Goal: Communication & Community: Ask a question

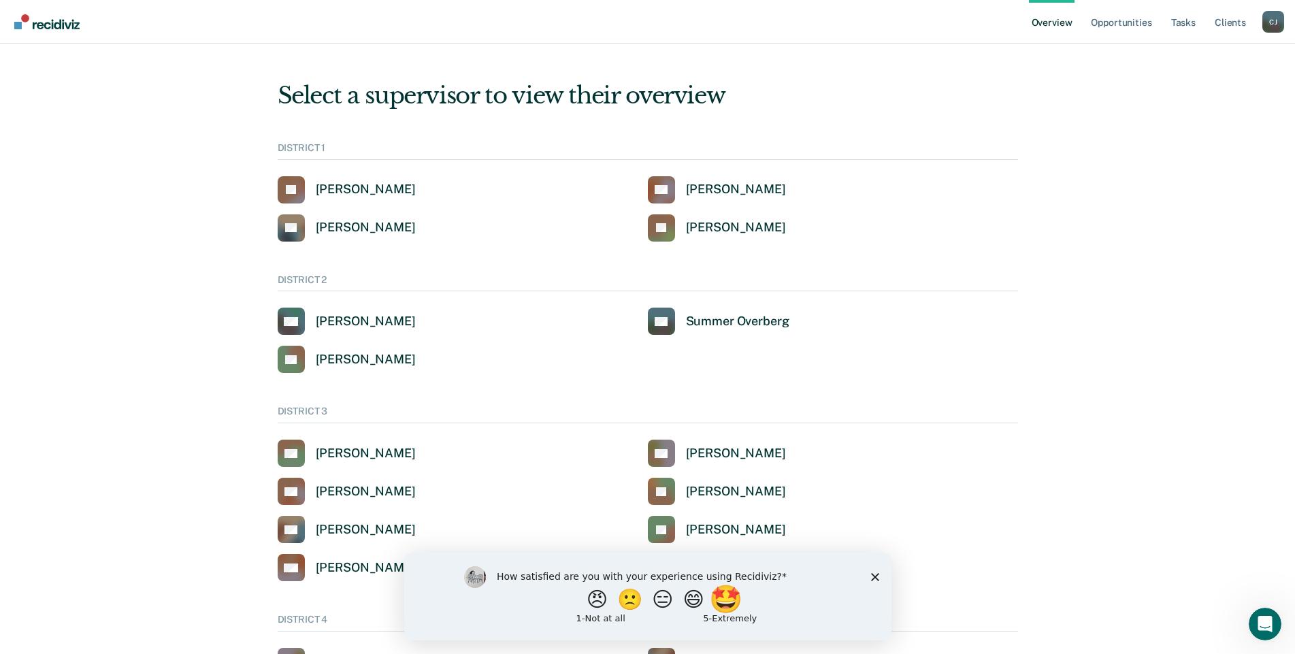
click at [736, 604] on button "🤩" at bounding box center [726, 598] width 37 height 27
click at [876, 578] on icon "Close survey" at bounding box center [874, 582] width 8 height 8
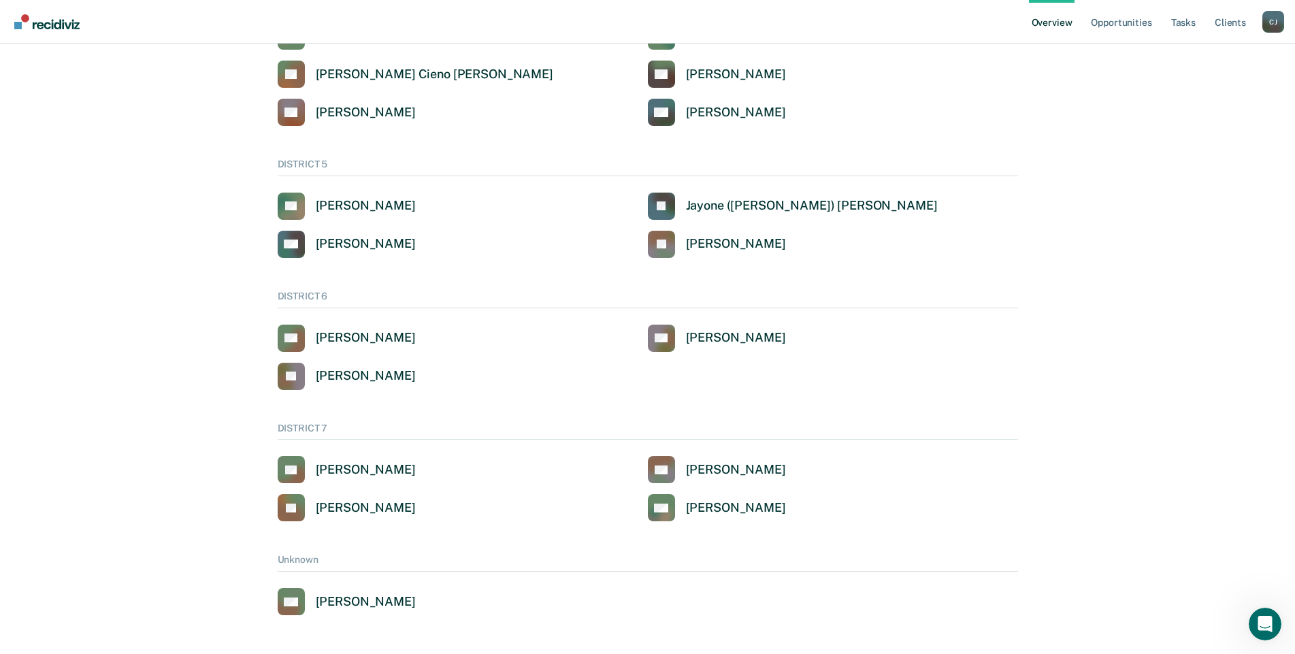
scroll to position [668, 0]
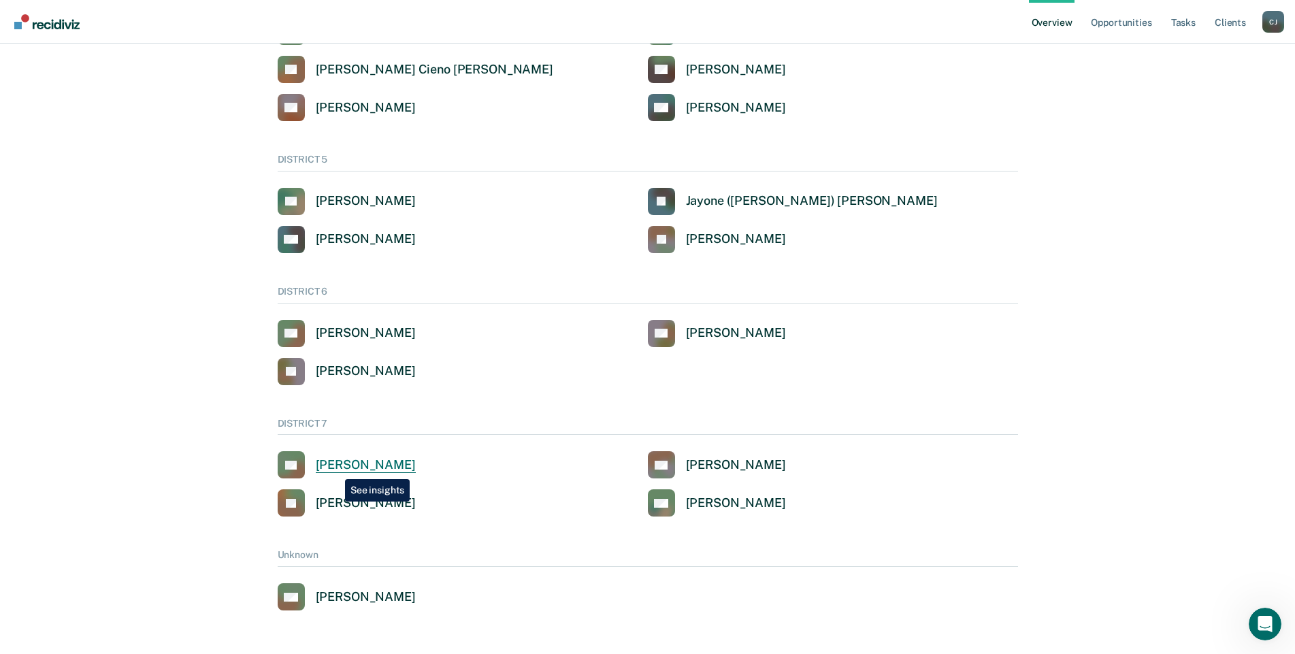
click at [335, 469] on div "[PERSON_NAME]" at bounding box center [366, 465] width 100 height 16
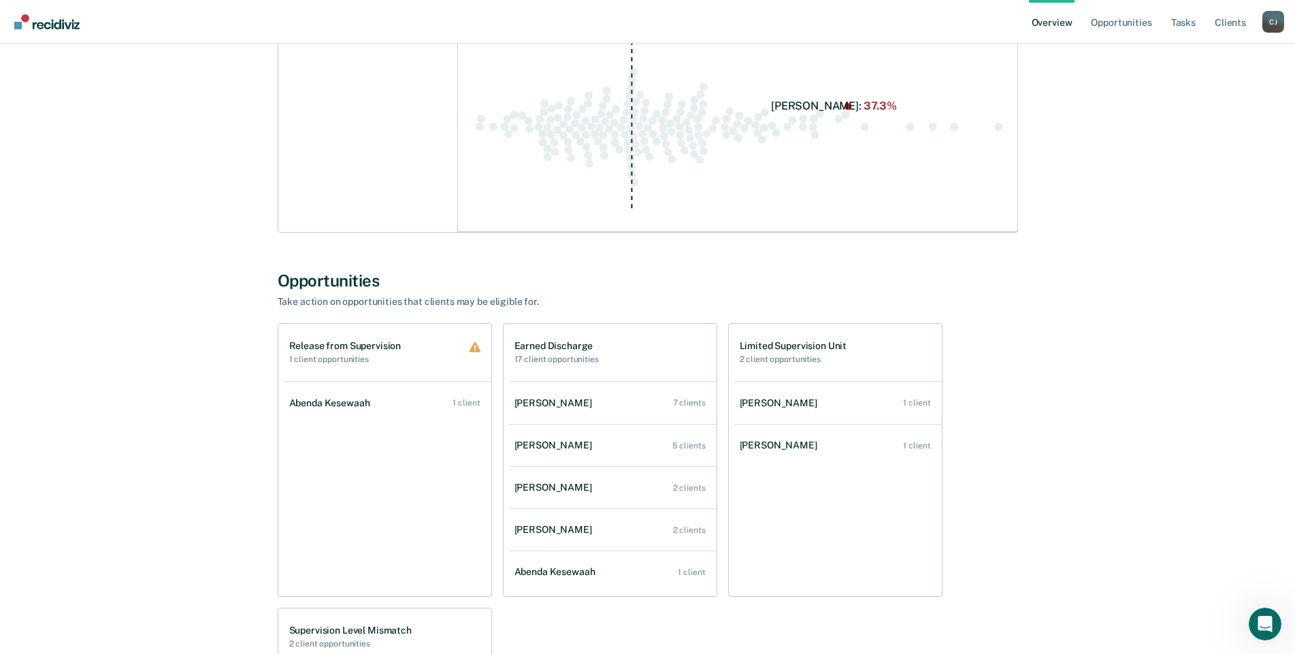
scroll to position [885, 0]
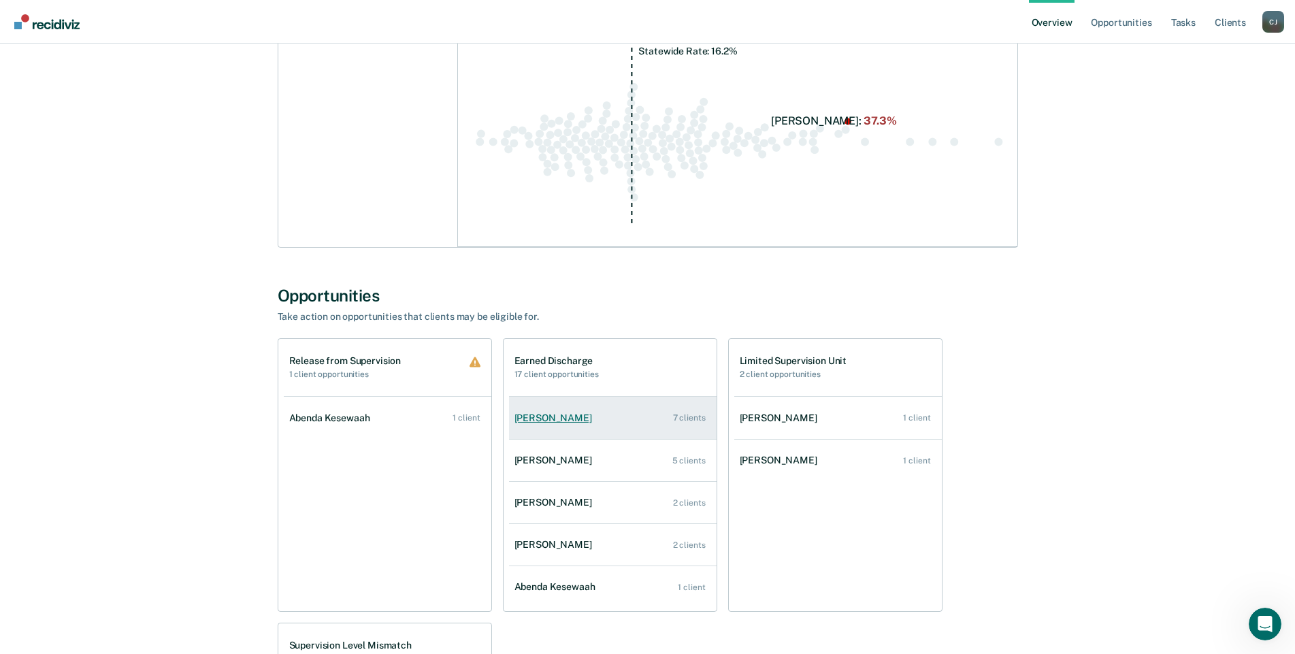
click at [533, 421] on div "[PERSON_NAME]" at bounding box center [555, 418] width 83 height 12
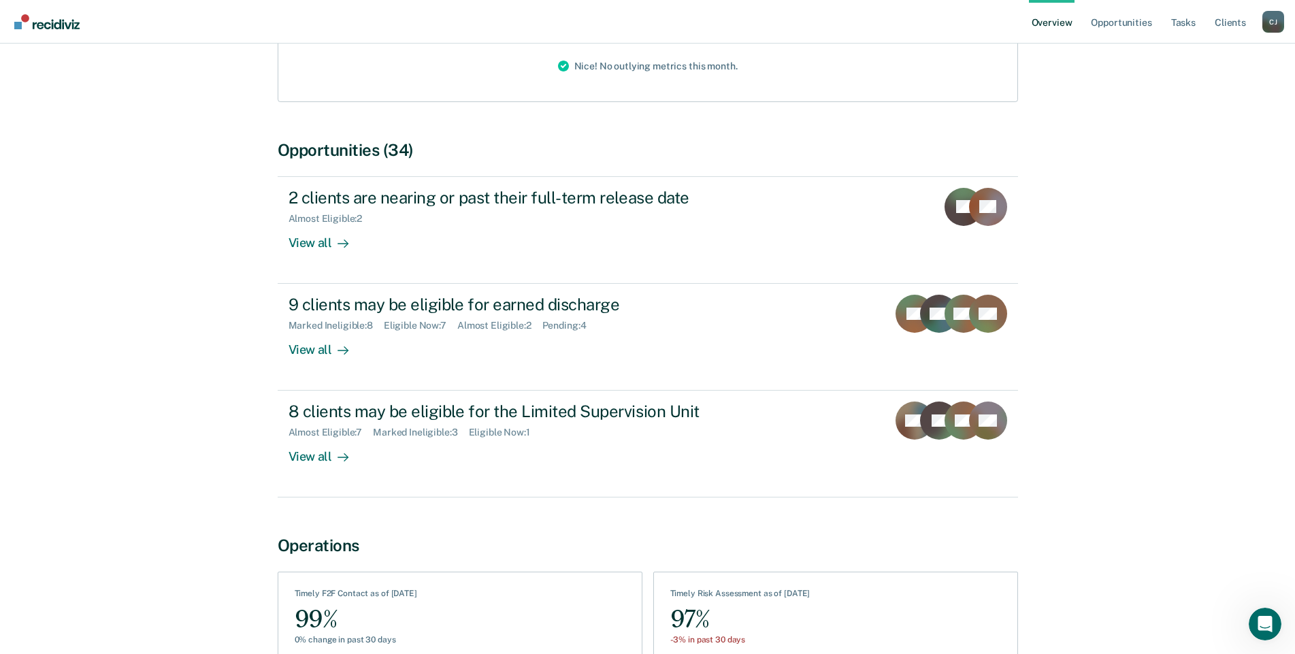
scroll to position [272, 0]
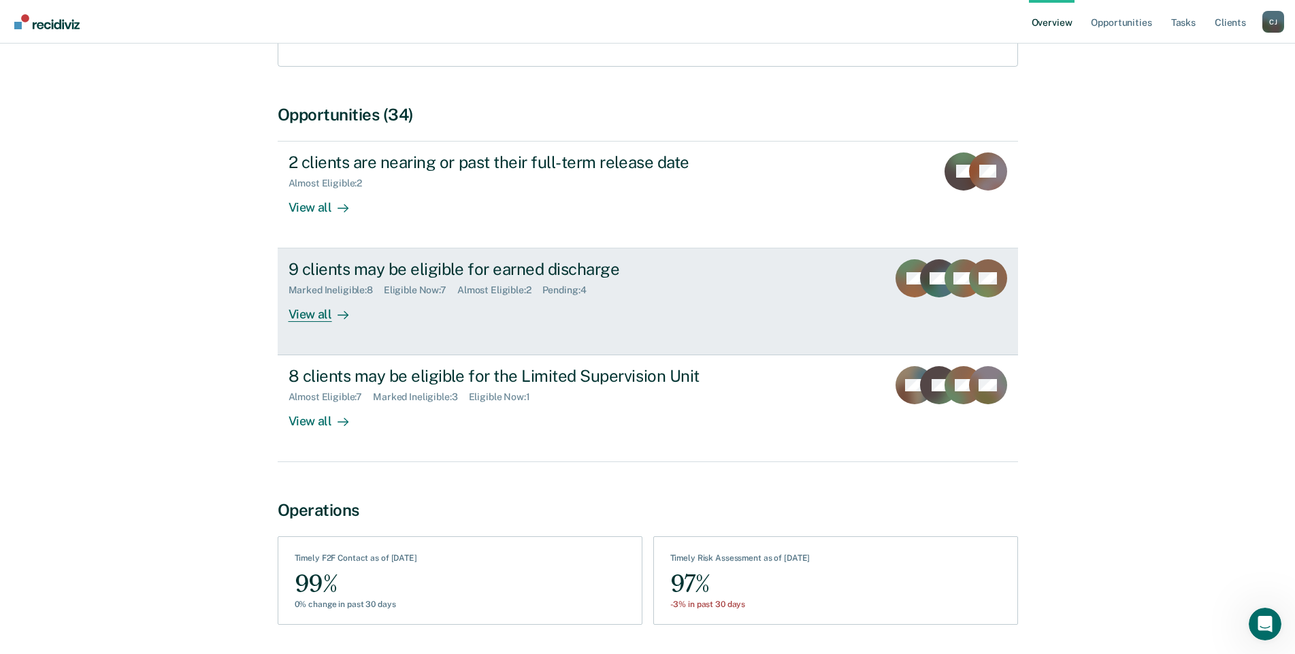
click at [328, 296] on div "View all" at bounding box center [327, 309] width 76 height 27
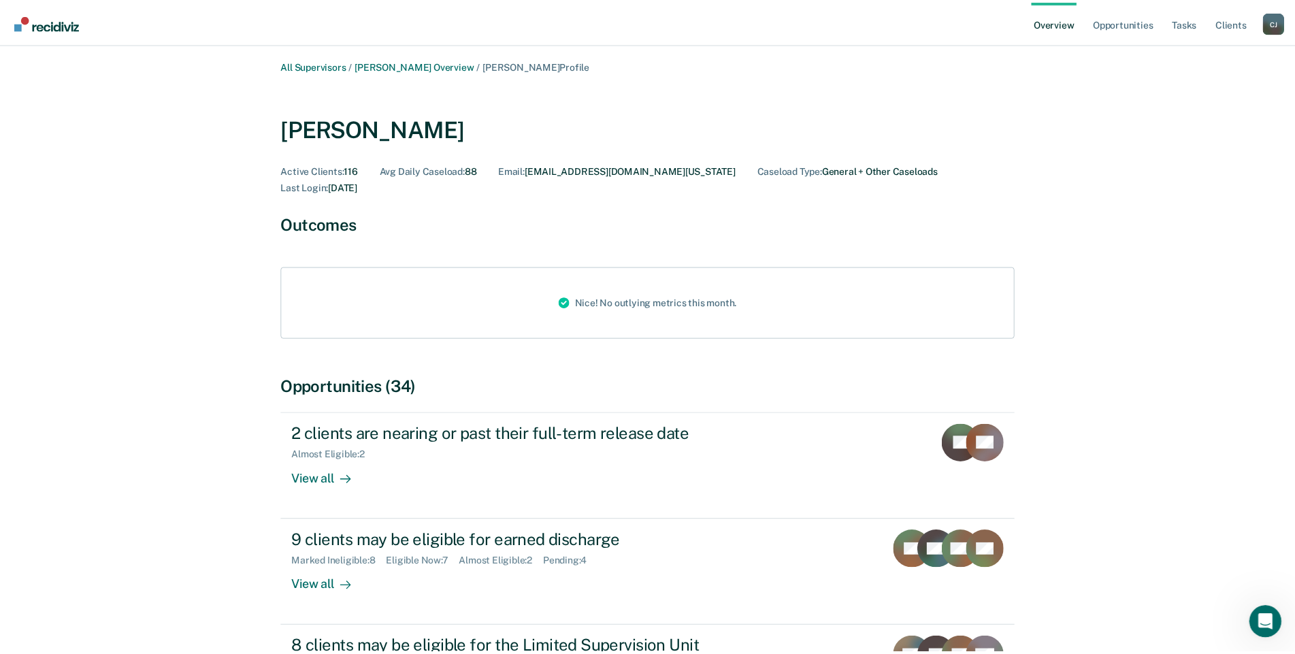
scroll to position [272, 0]
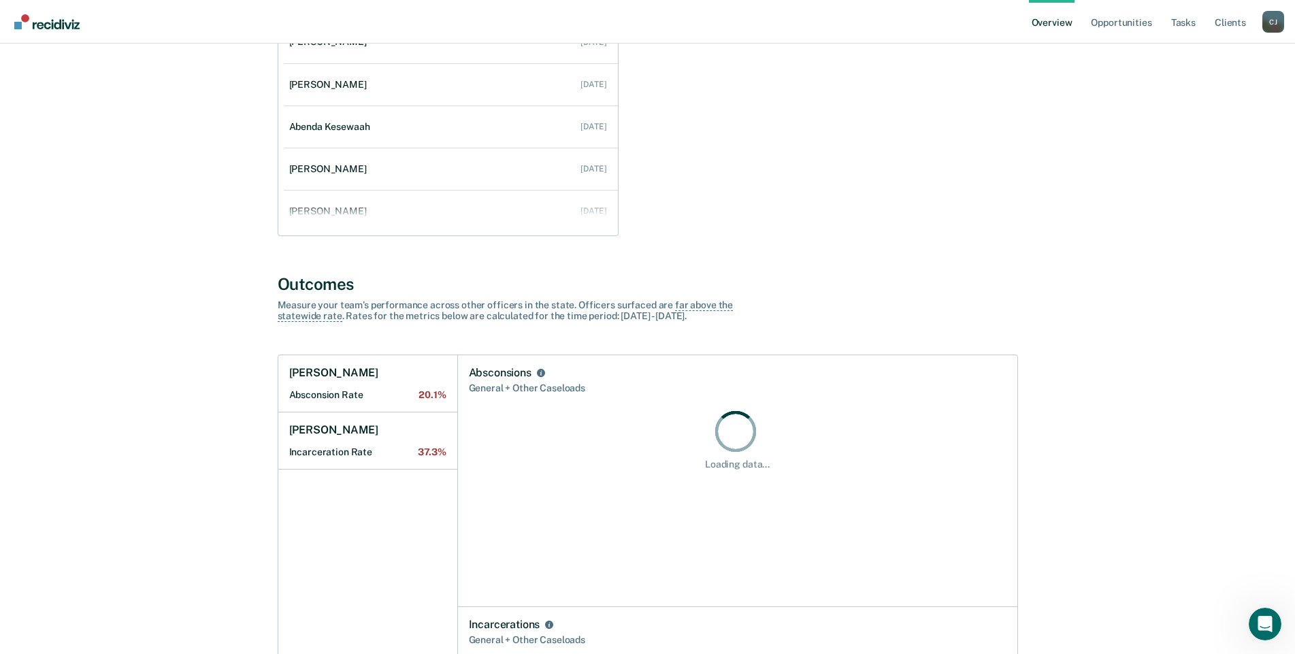
scroll to position [885, 0]
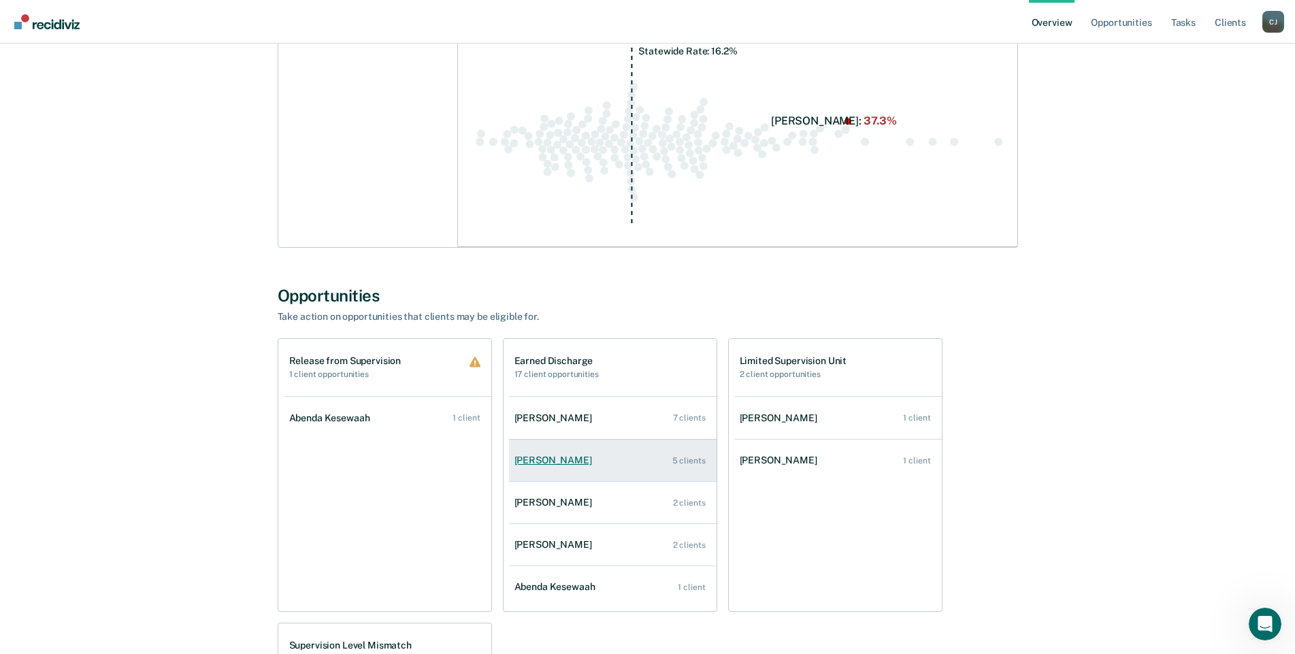
click at [565, 454] on link "[PERSON_NAME] 5 clients" at bounding box center [613, 460] width 208 height 39
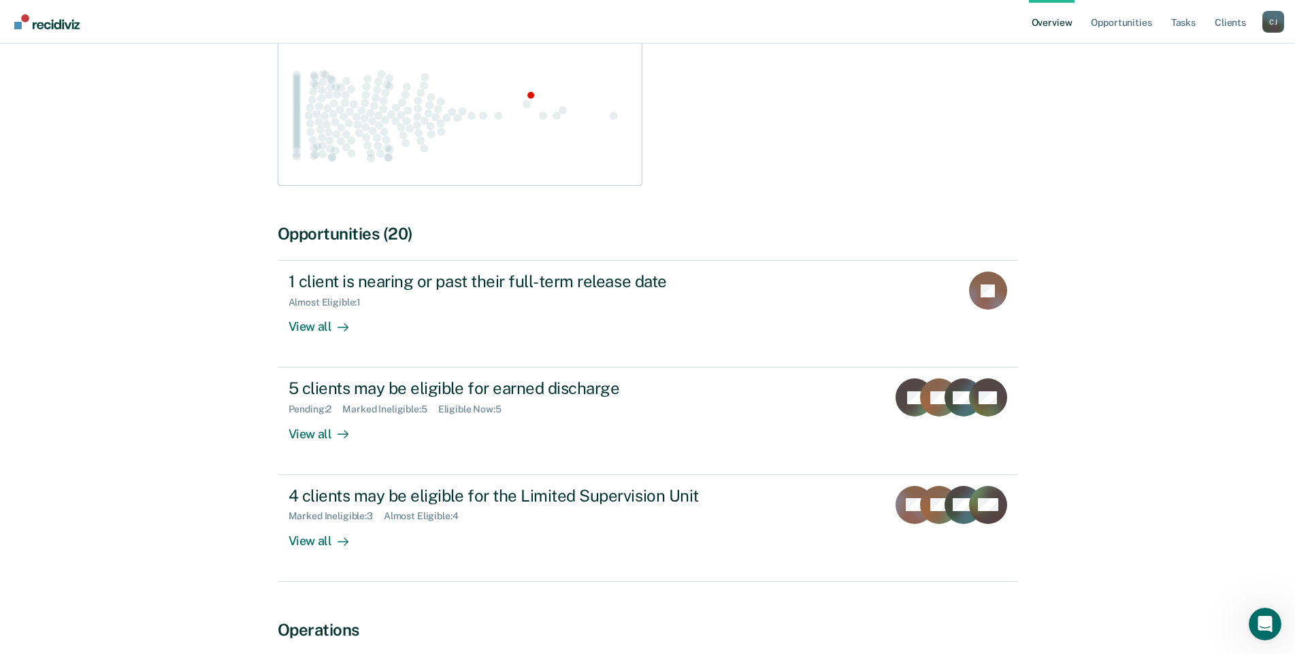
scroll to position [277, 0]
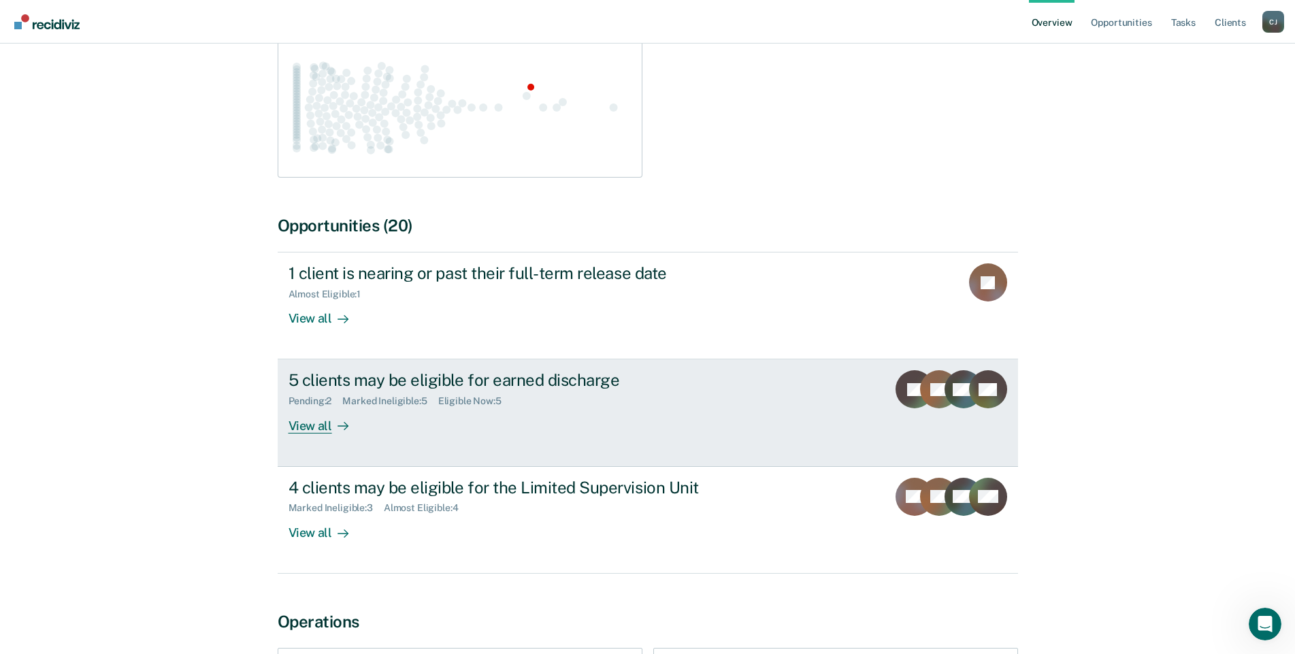
click at [314, 407] on div "View all" at bounding box center [327, 420] width 76 height 27
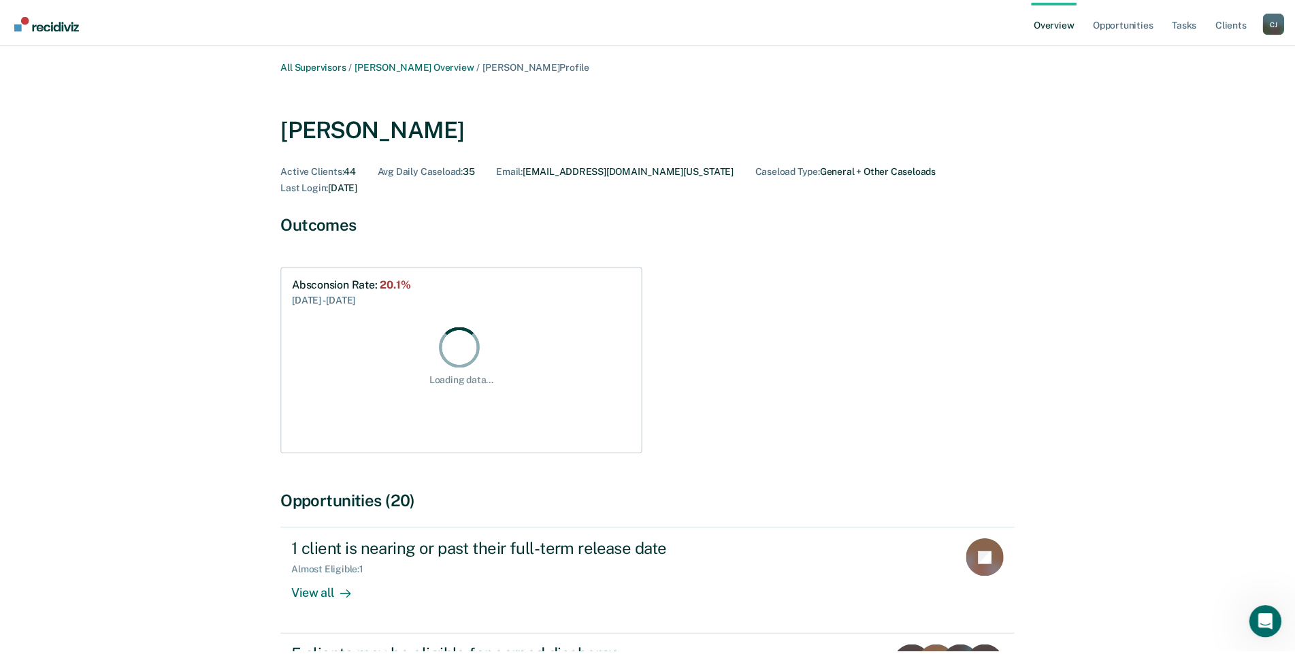
scroll to position [277, 0]
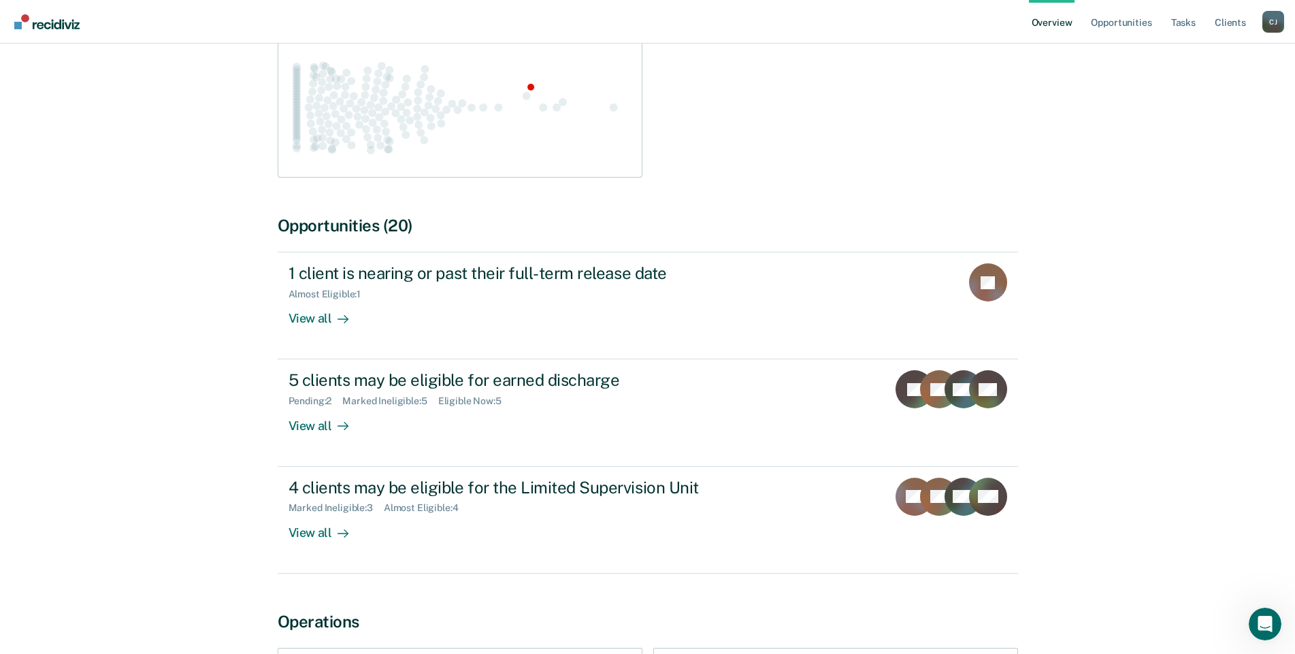
scroll to position [885, 0]
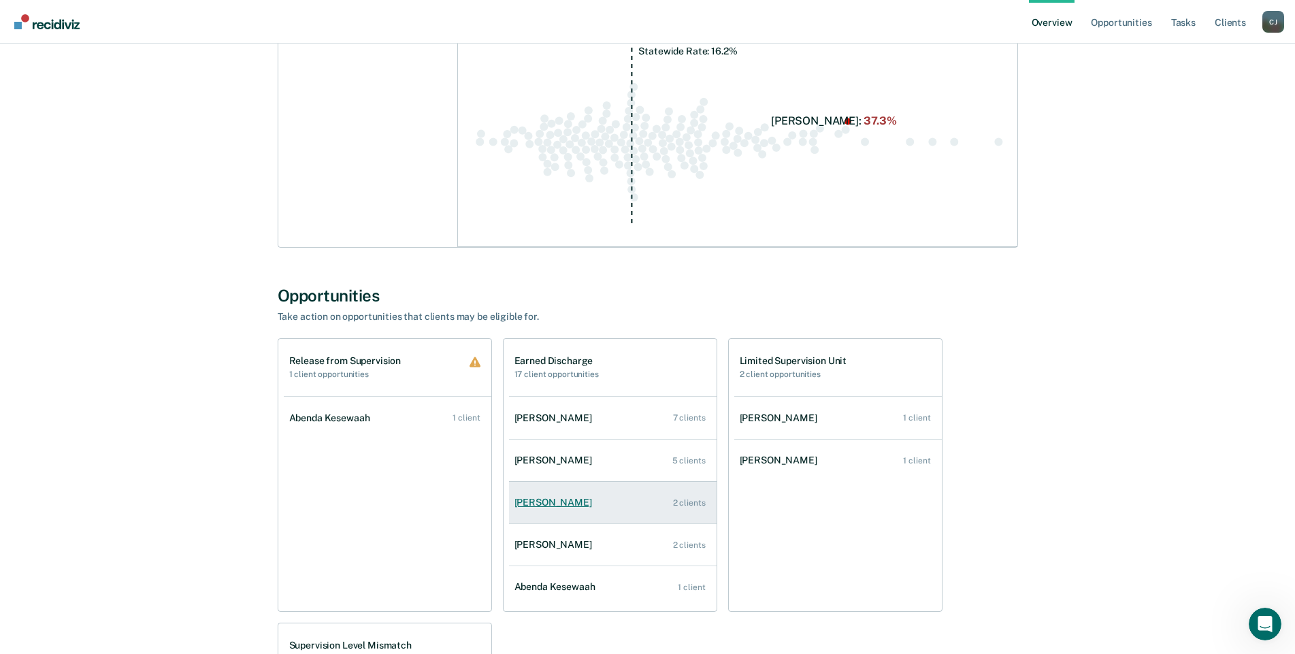
click at [543, 499] on div "[PERSON_NAME]" at bounding box center [555, 503] width 83 height 12
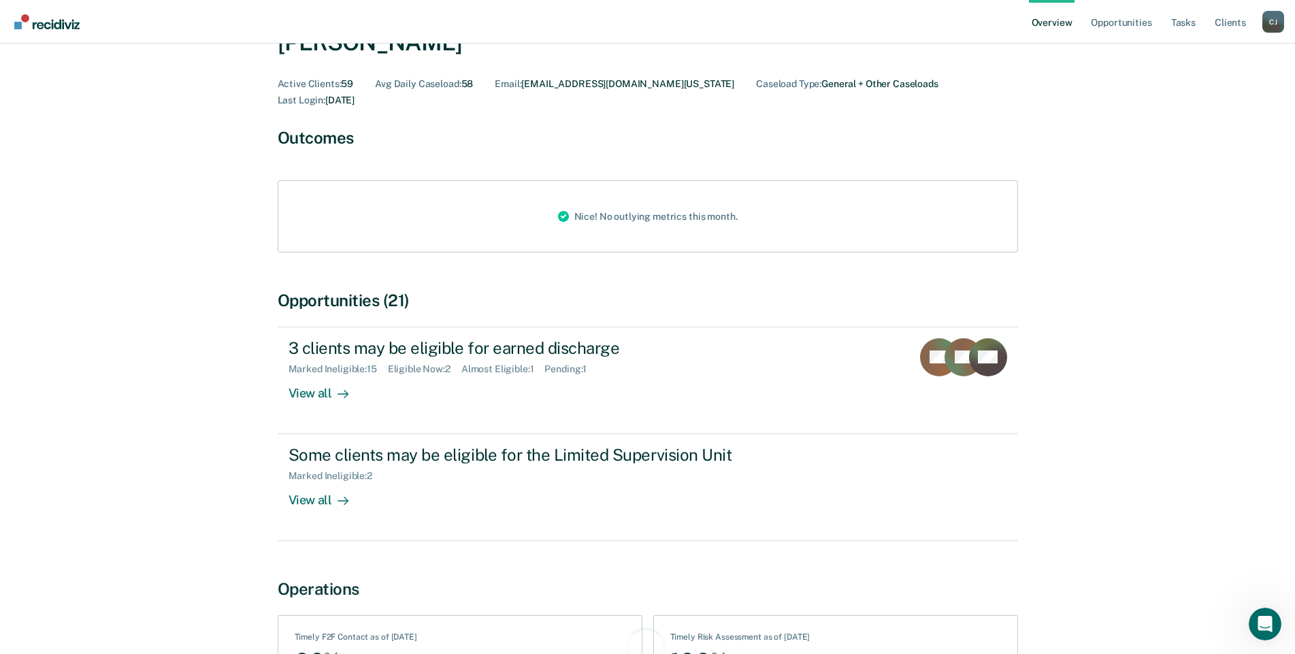
scroll to position [190, 0]
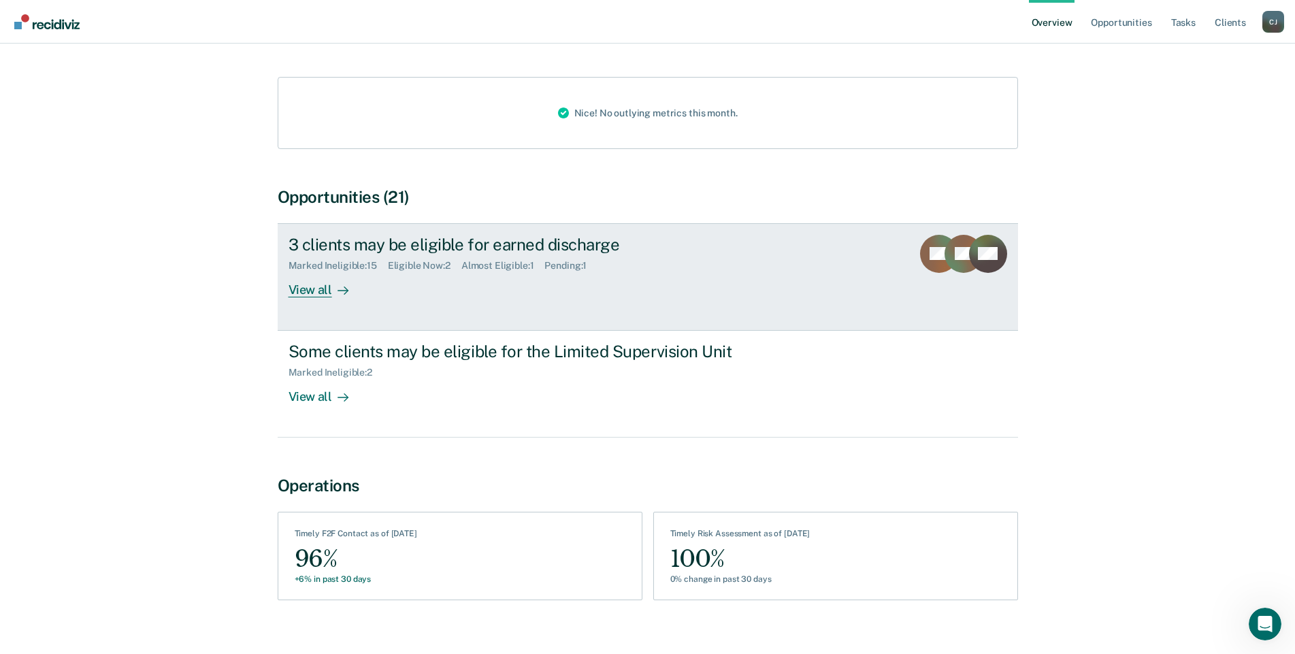
click at [302, 271] on div "View all" at bounding box center [327, 284] width 76 height 27
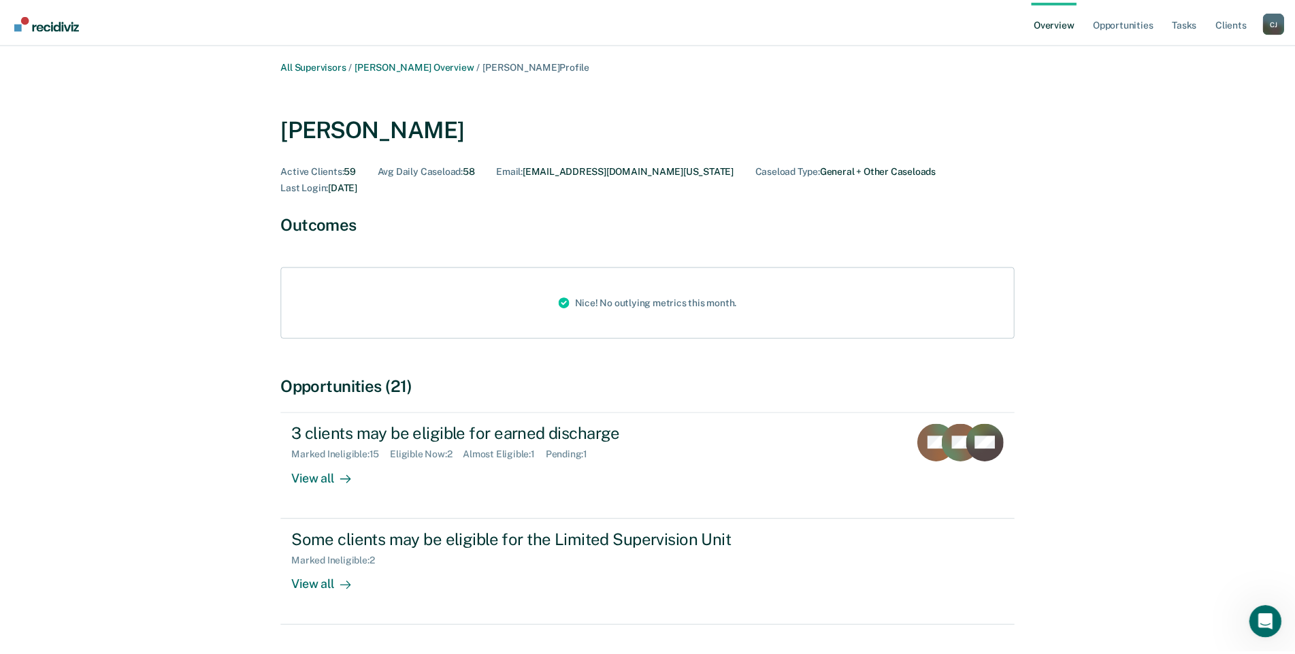
scroll to position [190, 0]
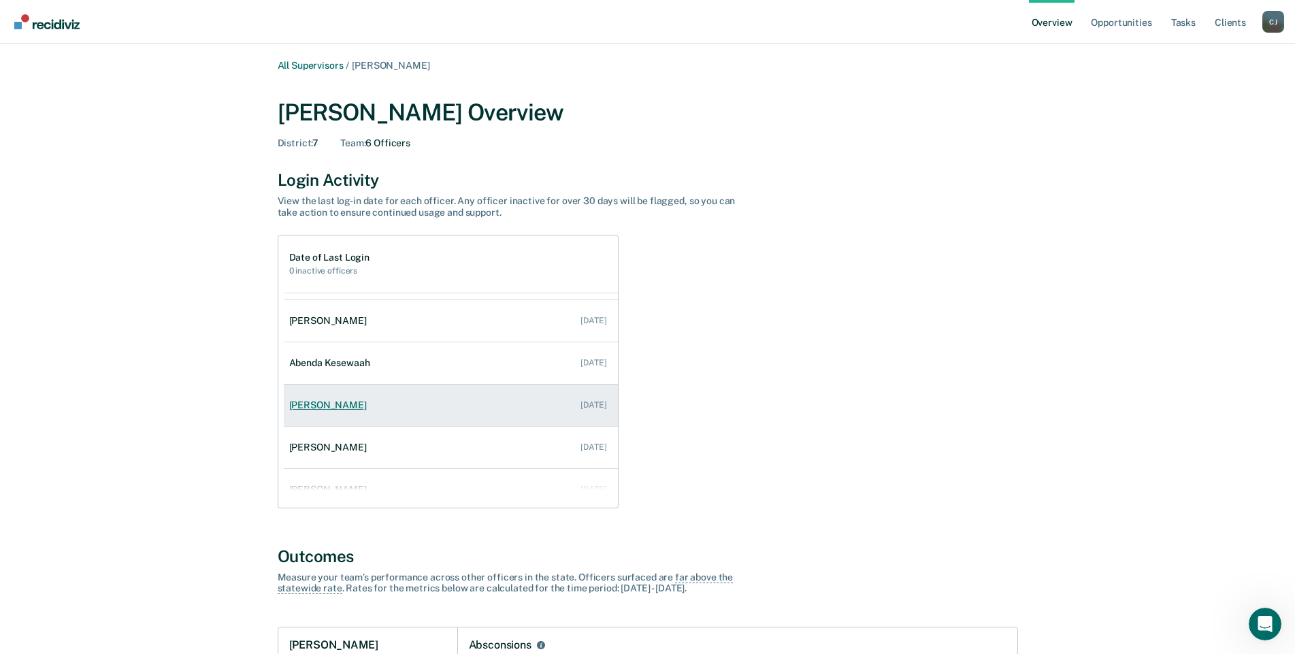
scroll to position [55, 0]
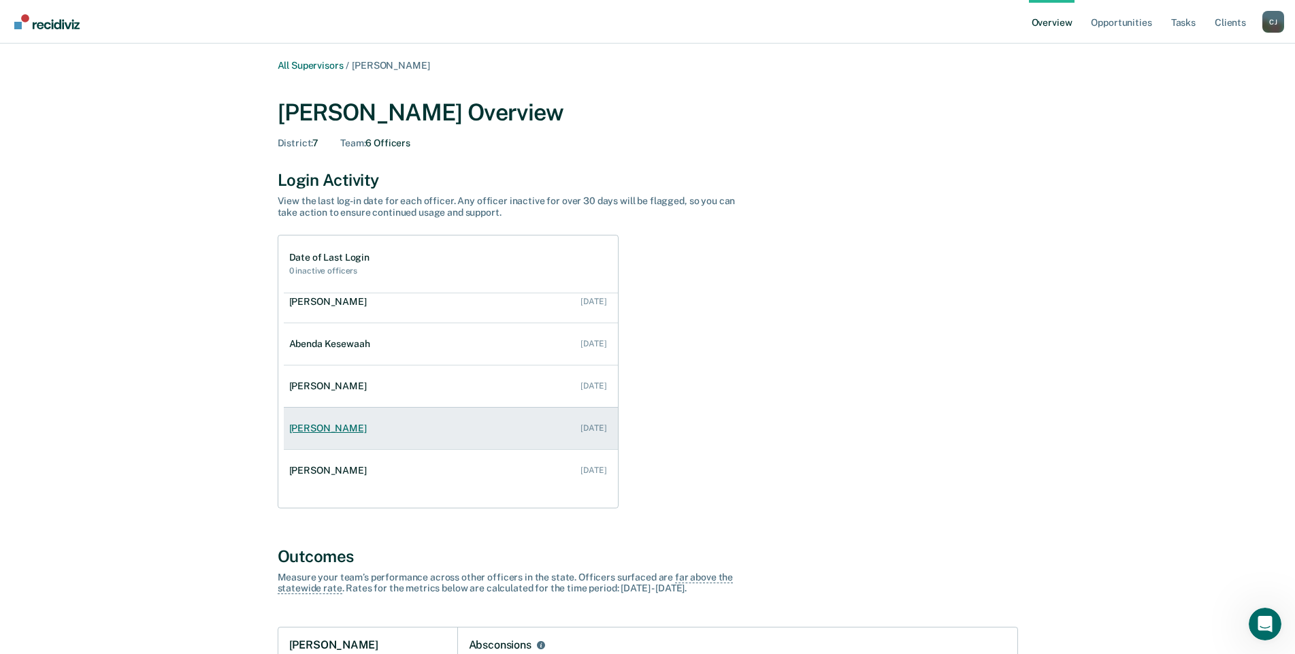
click at [337, 423] on div "[PERSON_NAME]" at bounding box center [330, 429] width 83 height 12
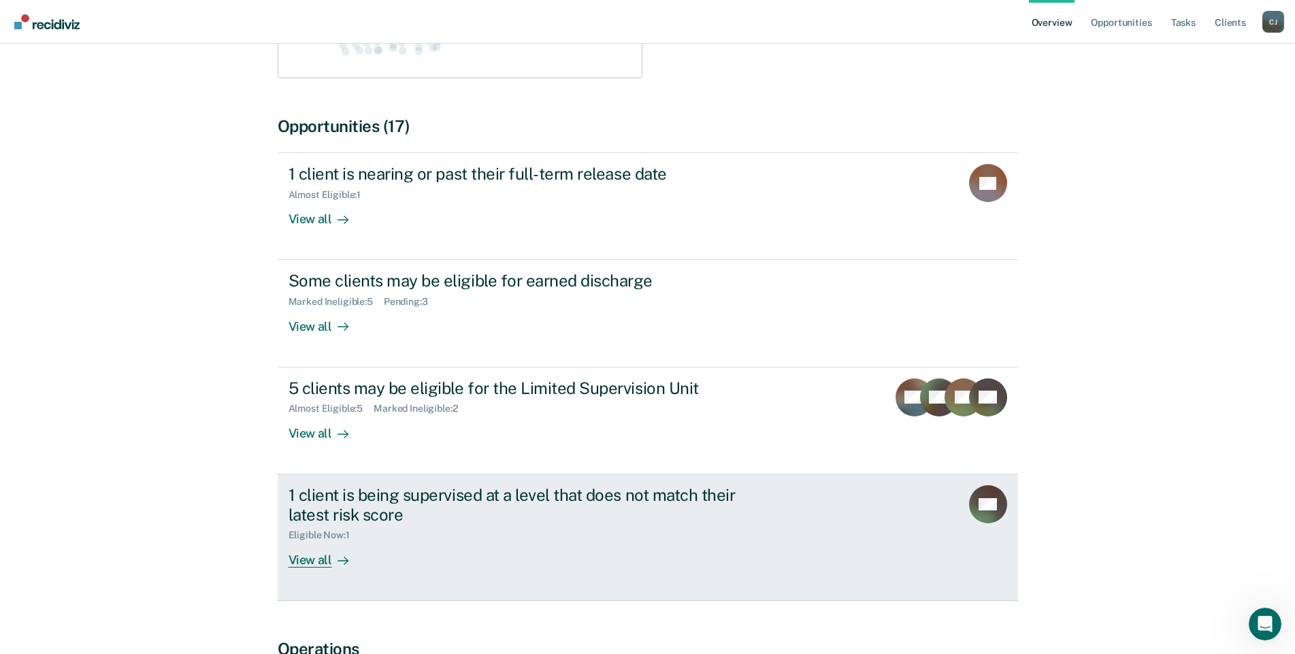
scroll to position [335, 0]
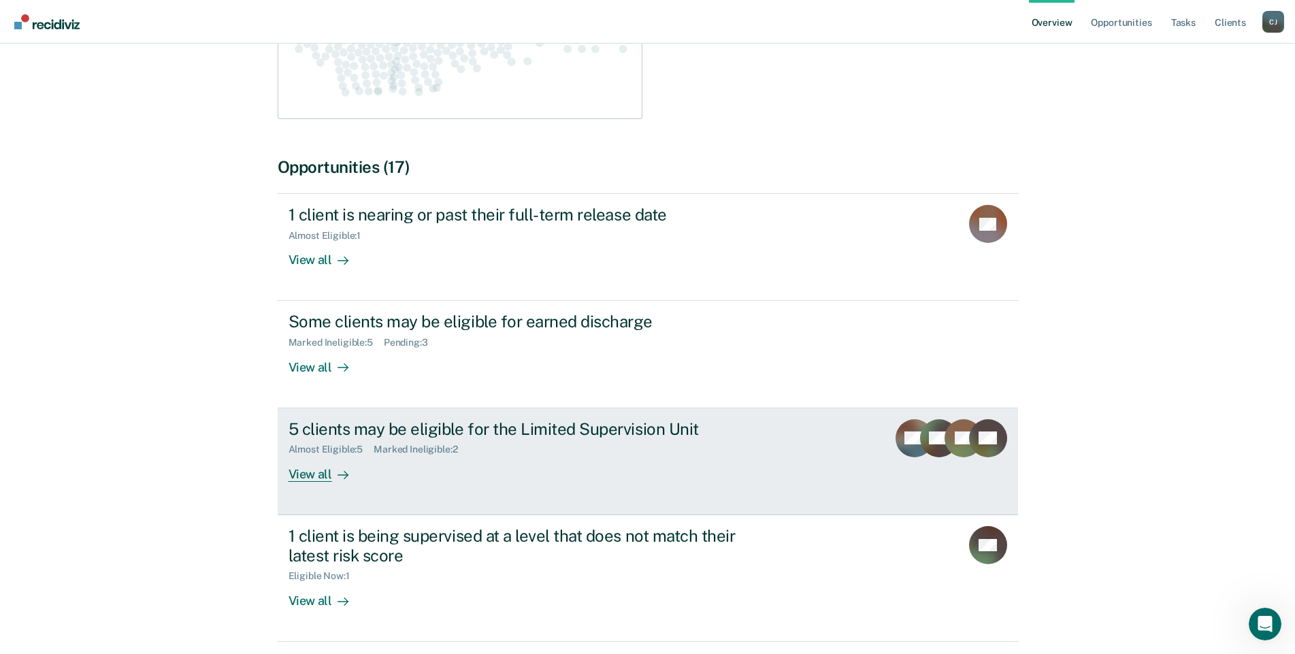
click at [321, 458] on div "View all" at bounding box center [327, 468] width 76 height 27
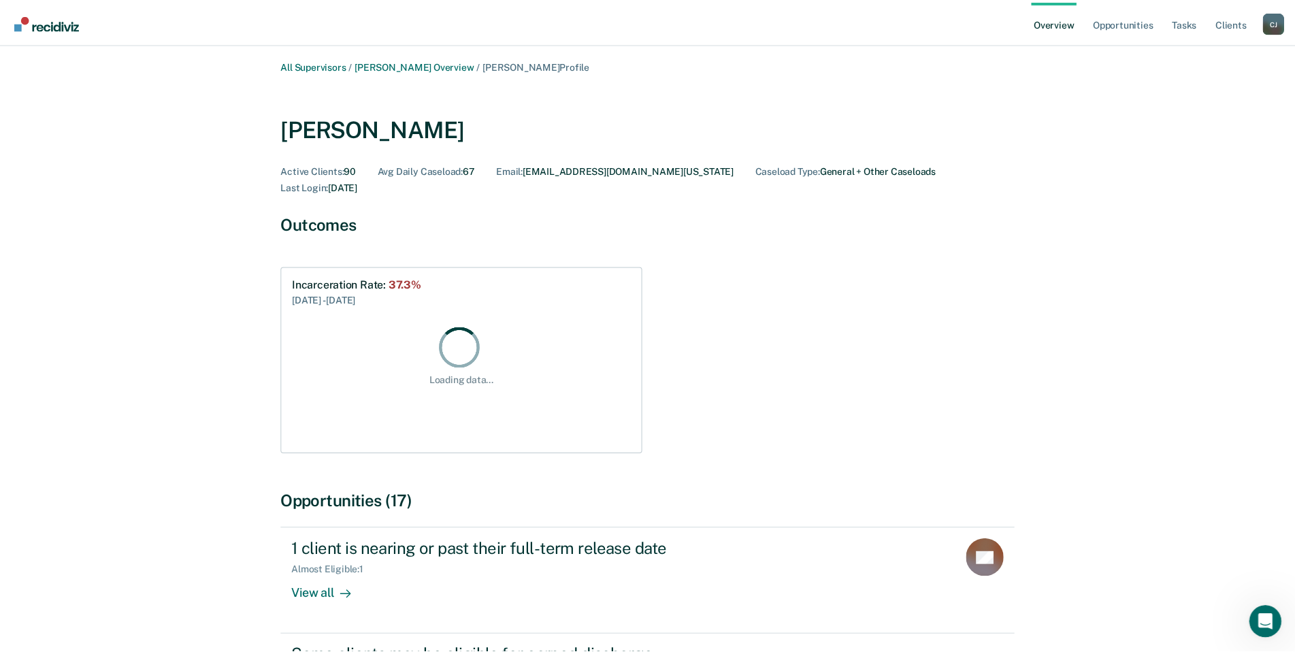
scroll to position [335, 0]
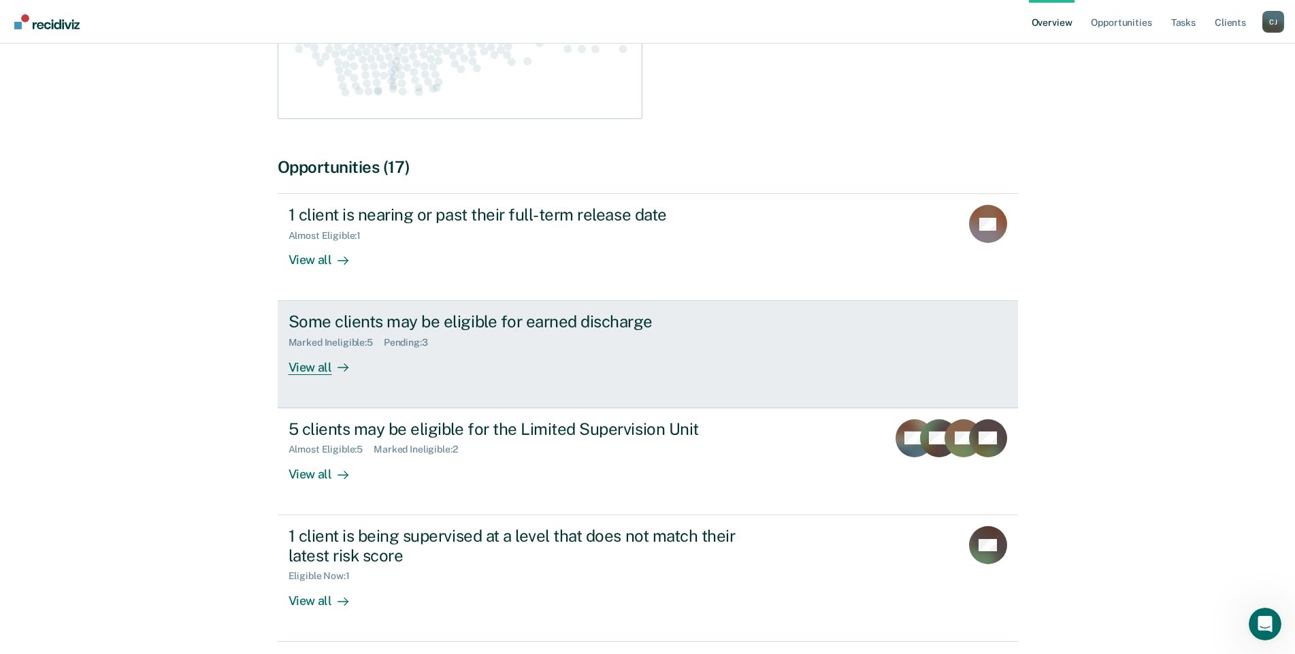
click at [431, 312] on div "Some clients may be eligible for earned discharge" at bounding box center [528, 322] width 478 height 20
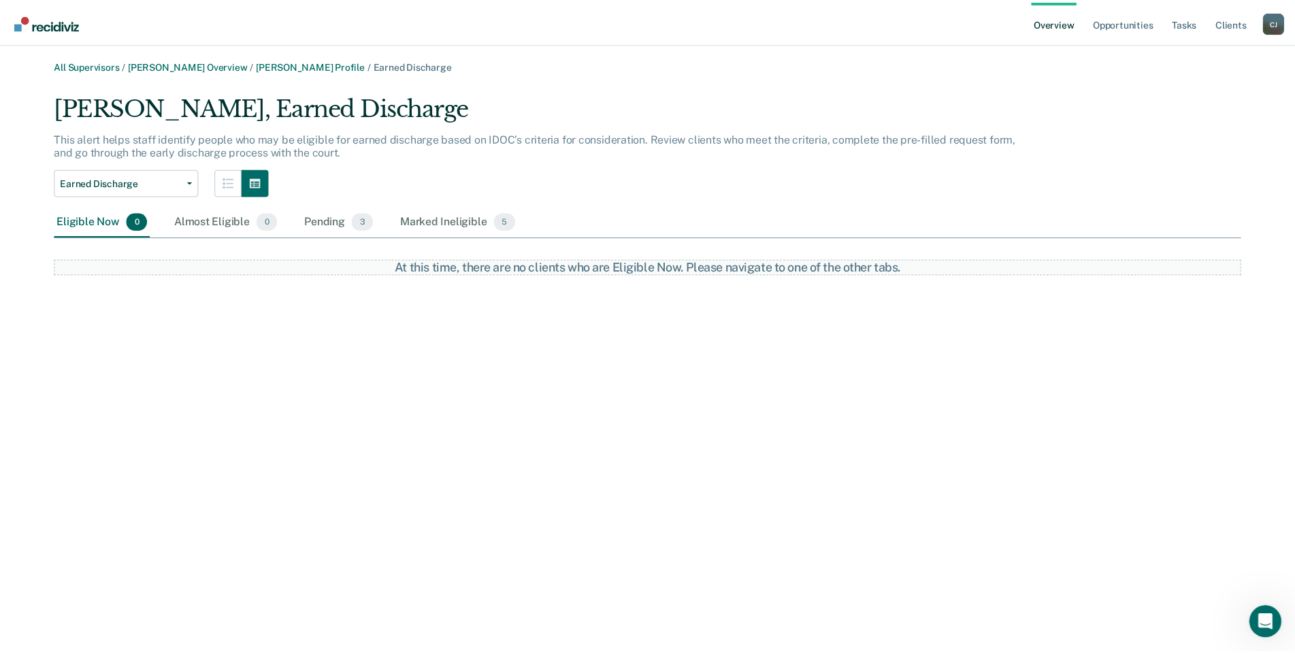
scroll to position [335, 0]
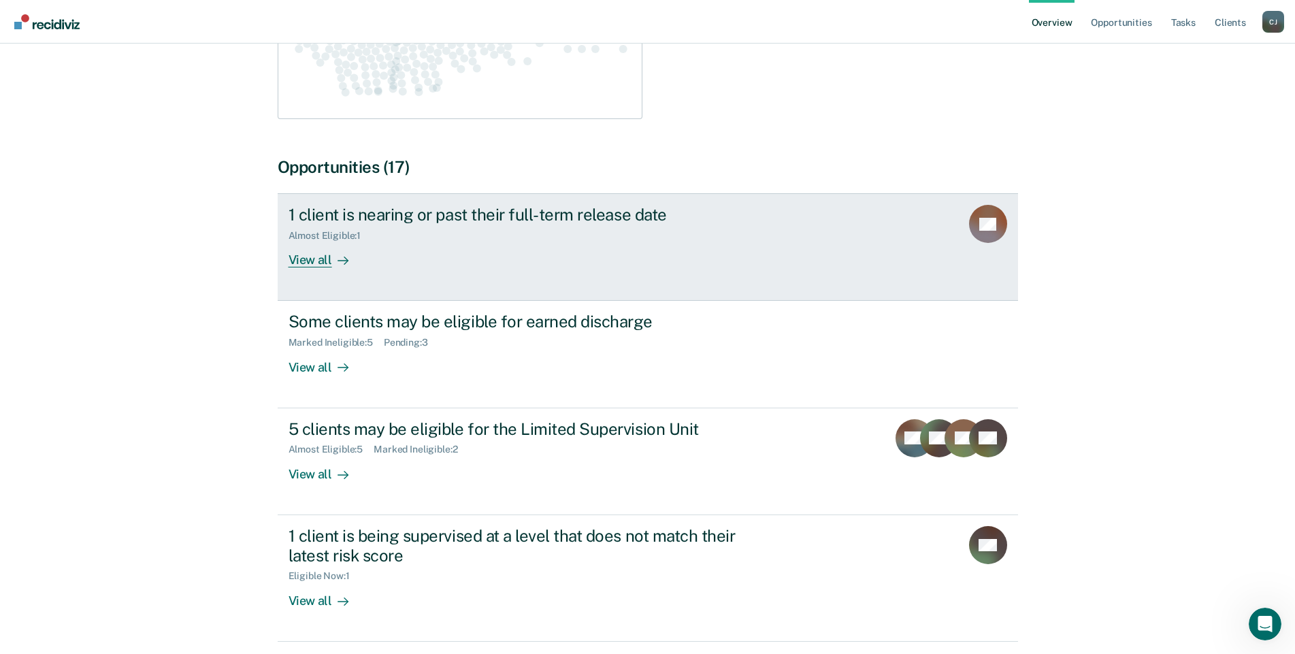
click at [293, 244] on div "View all" at bounding box center [327, 255] width 76 height 27
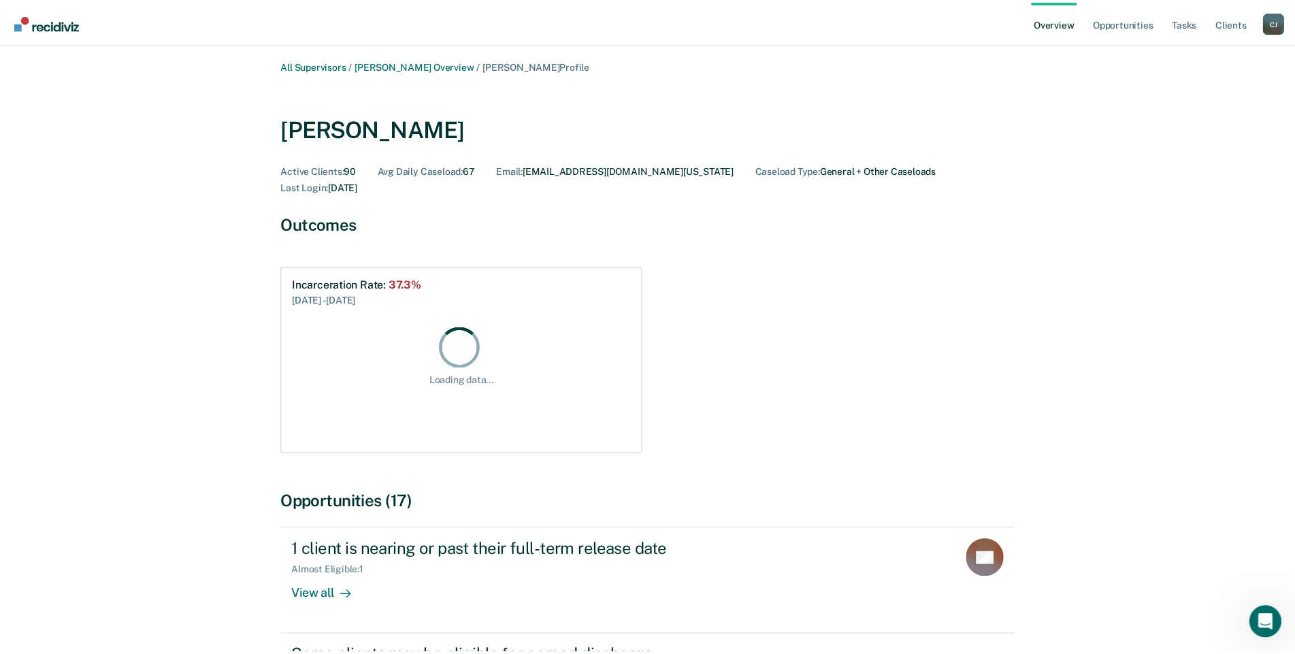
scroll to position [335, 0]
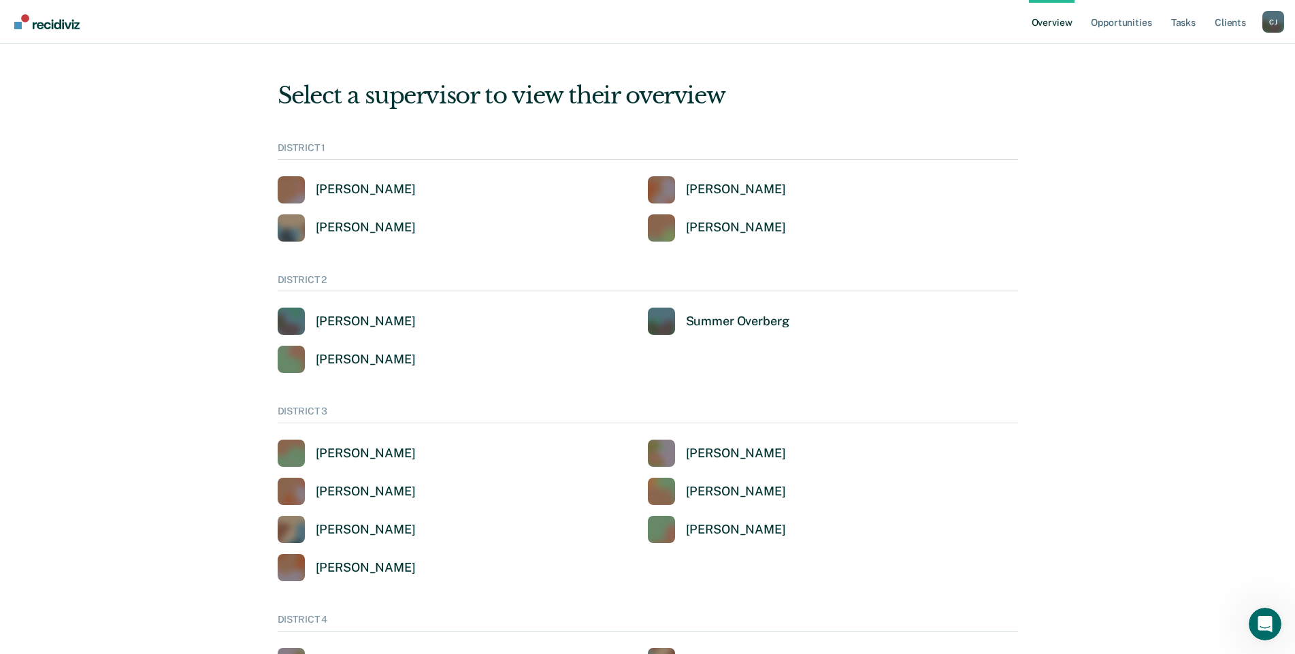
scroll to position [668, 0]
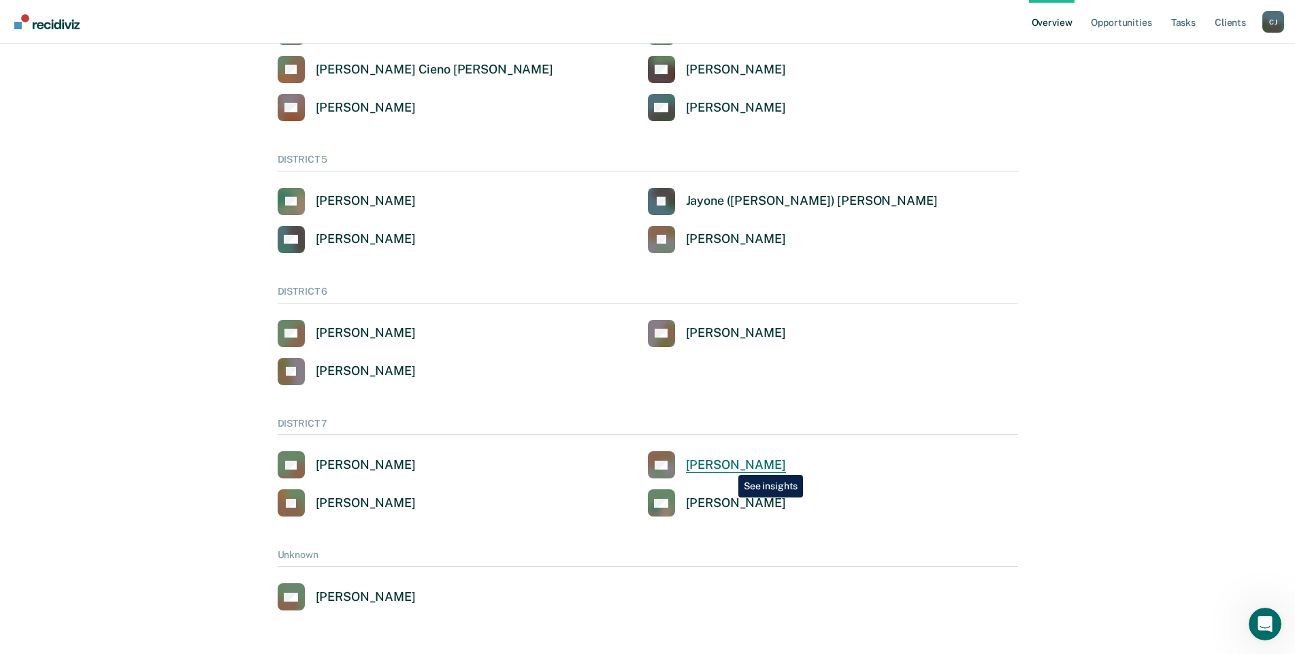
click at [728, 465] on div "[PERSON_NAME]" at bounding box center [736, 465] width 100 height 16
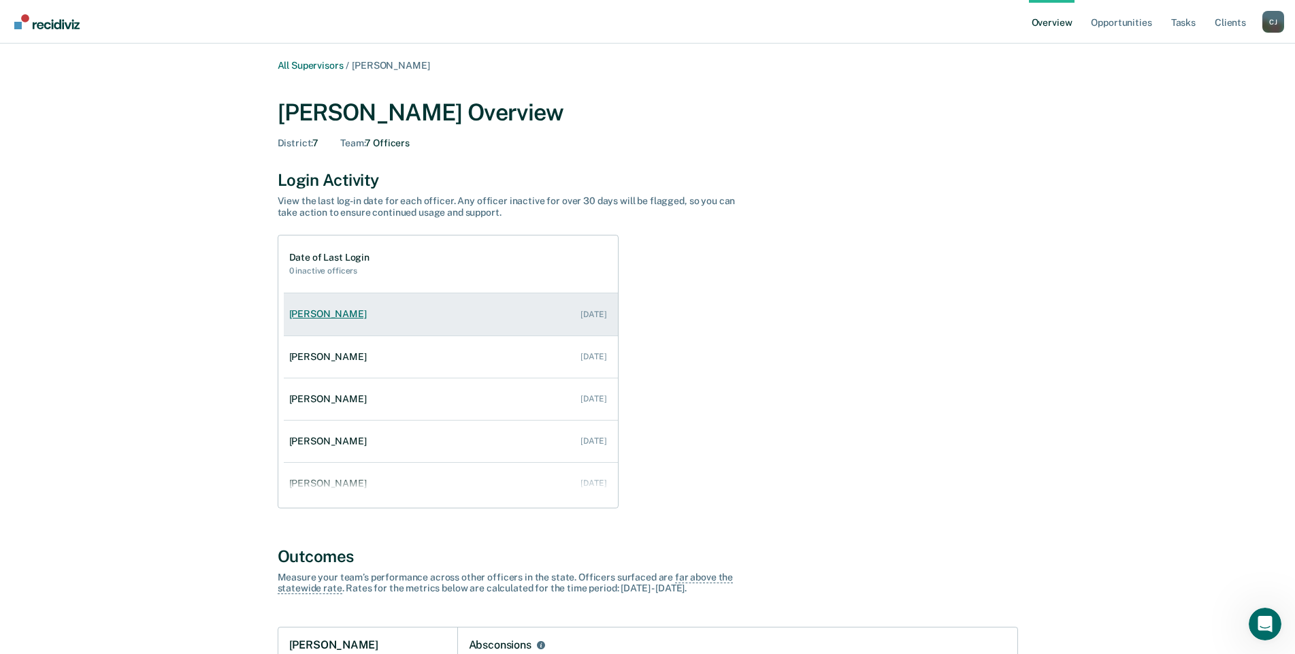
click at [322, 313] on div "[PERSON_NAME]" at bounding box center [330, 314] width 83 height 12
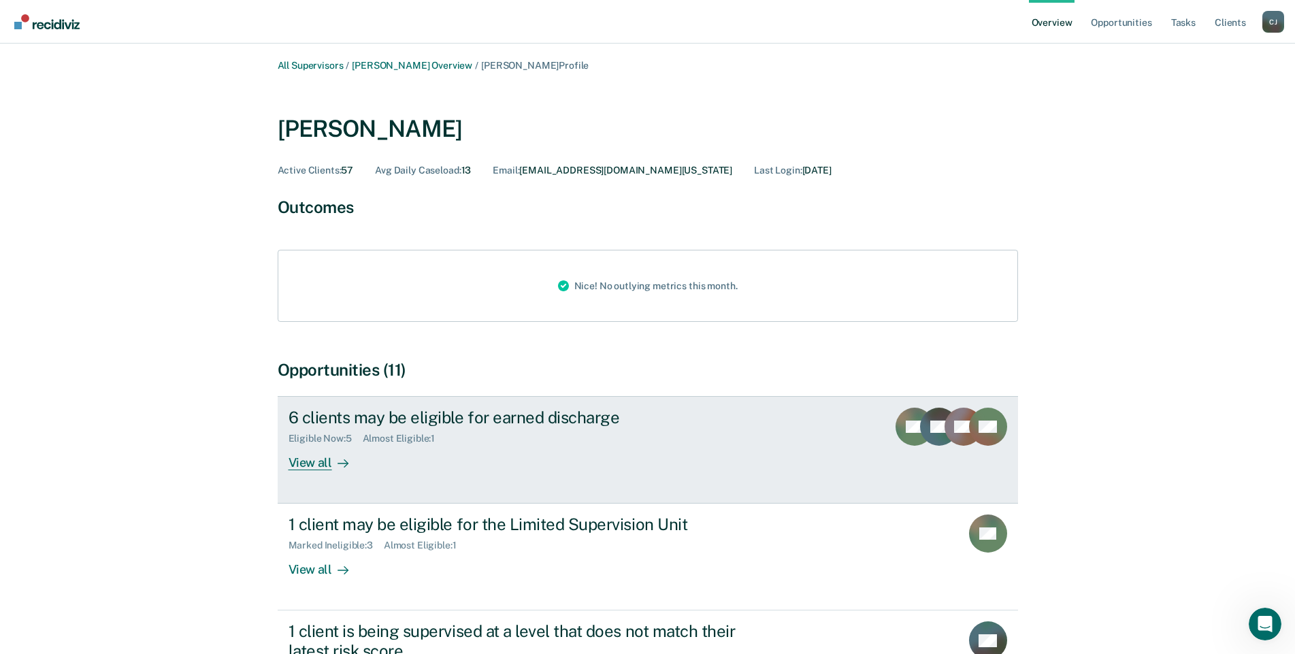
click at [325, 455] on div "View all" at bounding box center [327, 457] width 76 height 27
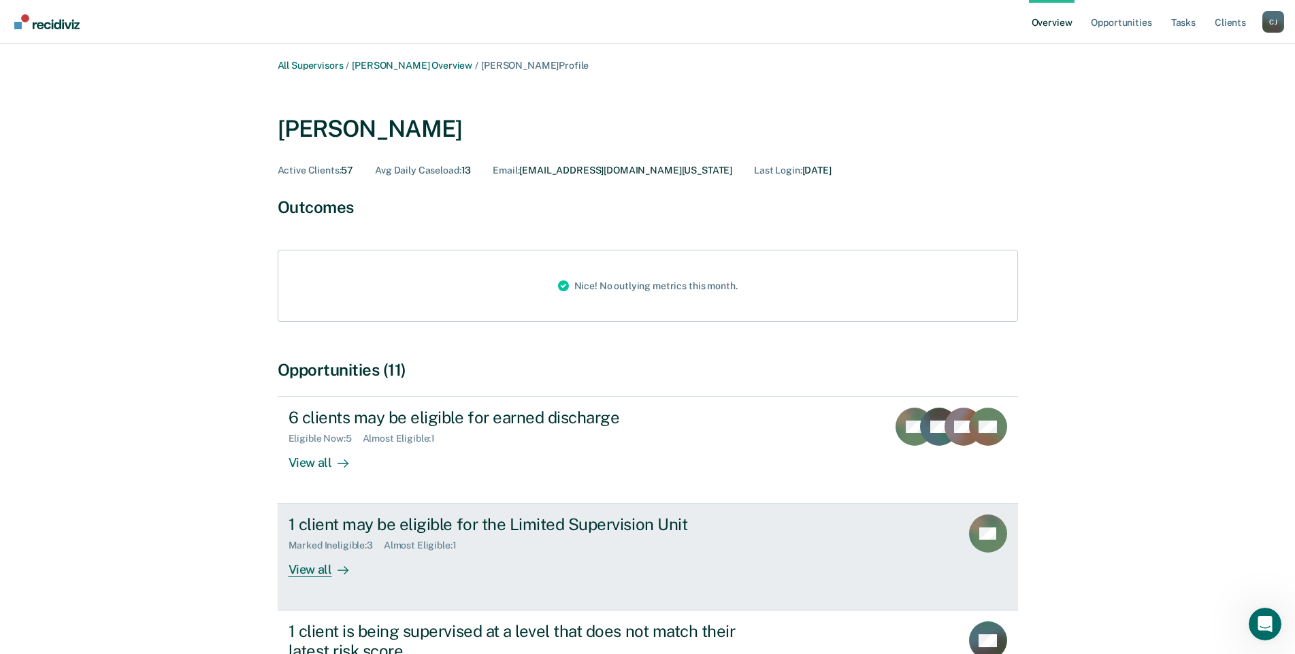
click at [320, 565] on div "View all" at bounding box center [327, 564] width 76 height 27
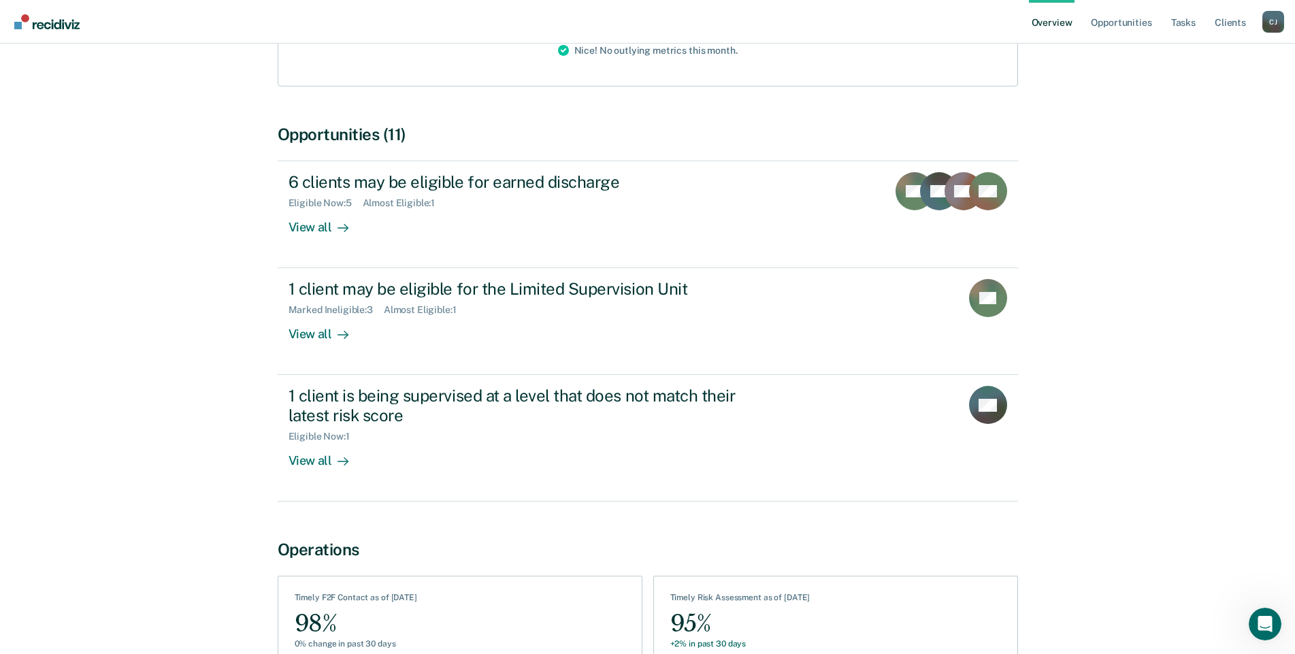
scroll to position [316, 0]
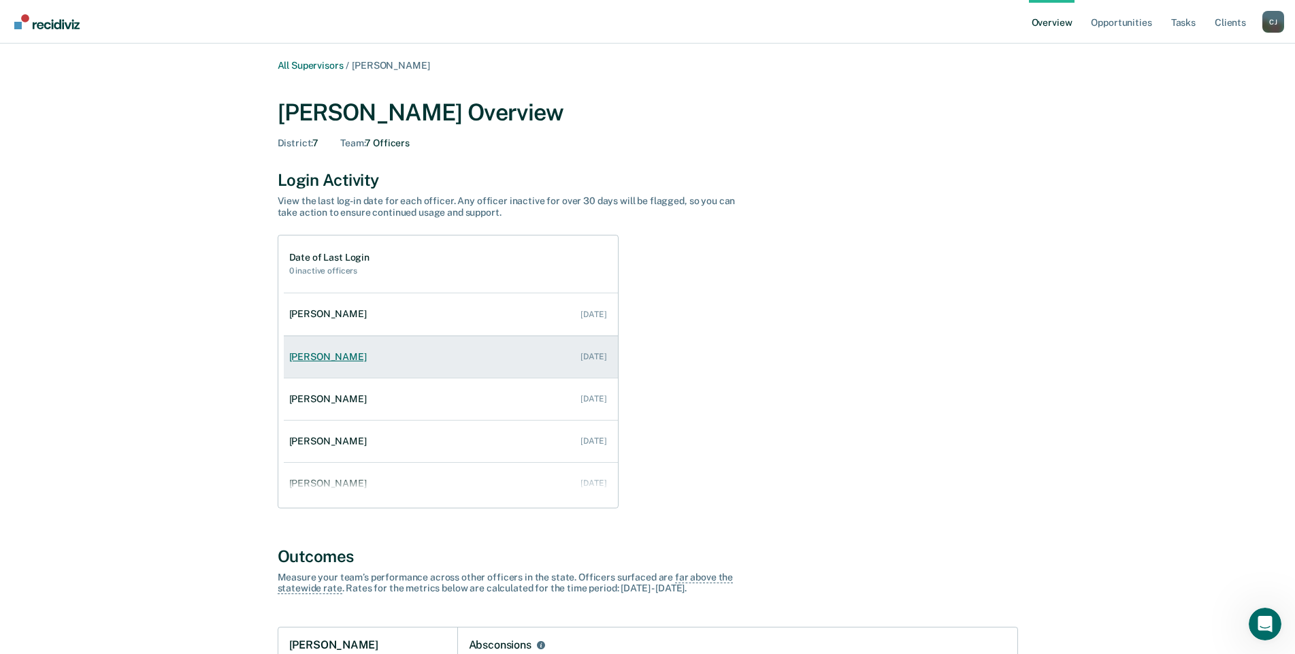
click at [329, 354] on div "[PERSON_NAME]" at bounding box center [330, 357] width 83 height 12
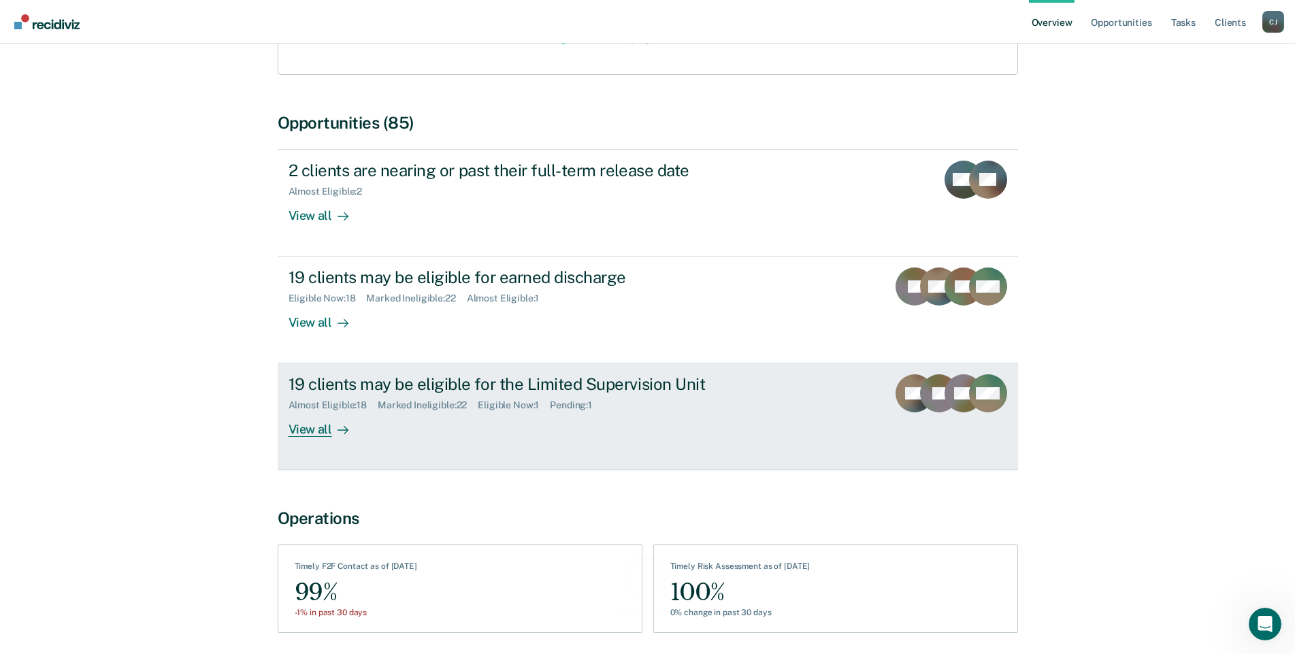
scroll to position [272, 0]
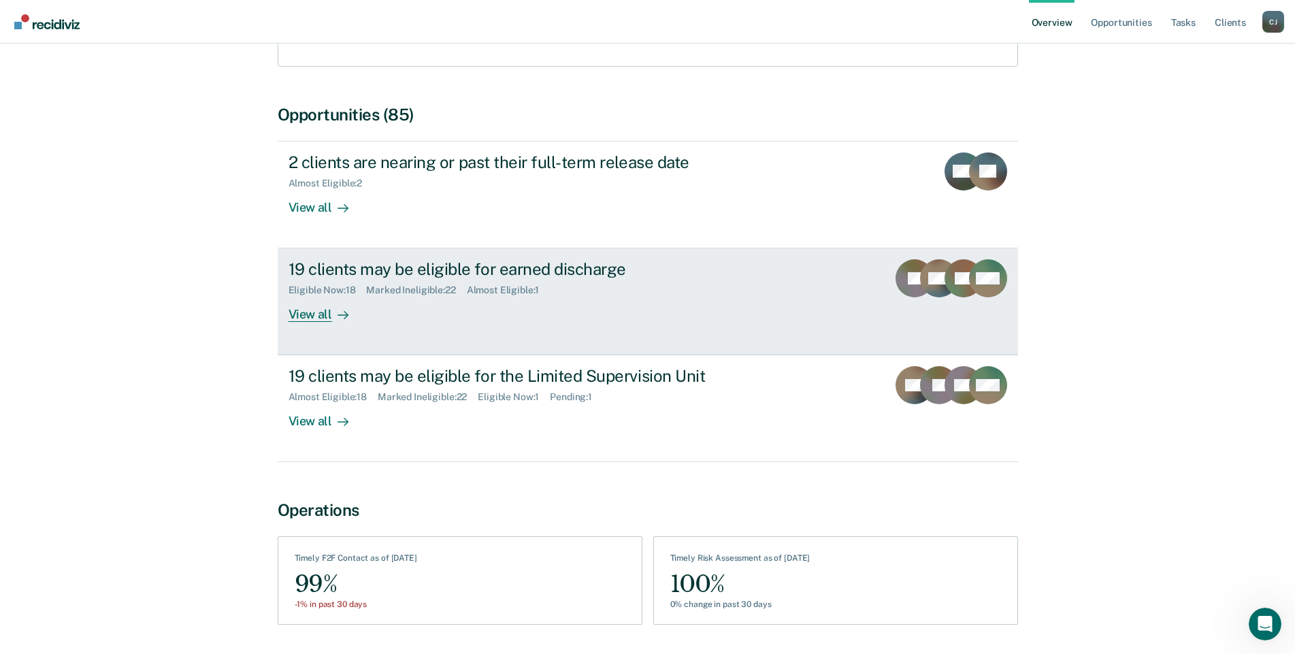
click at [325, 296] on div "View all" at bounding box center [327, 309] width 76 height 27
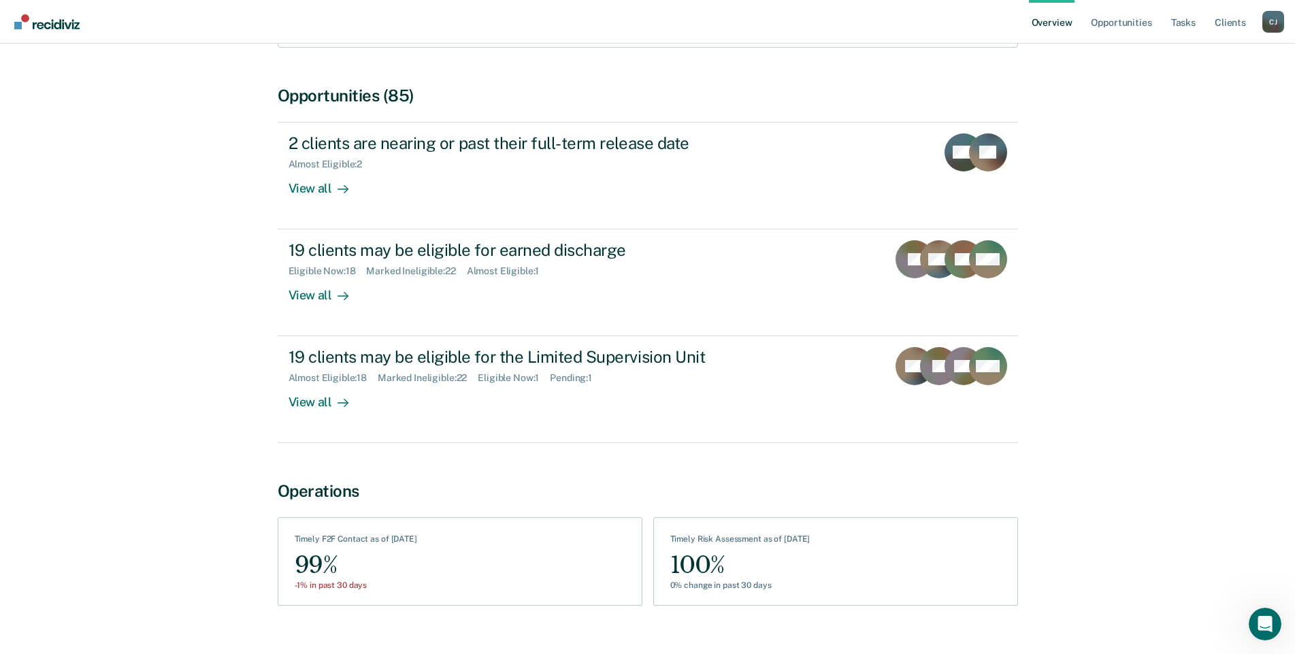
scroll to position [297, 0]
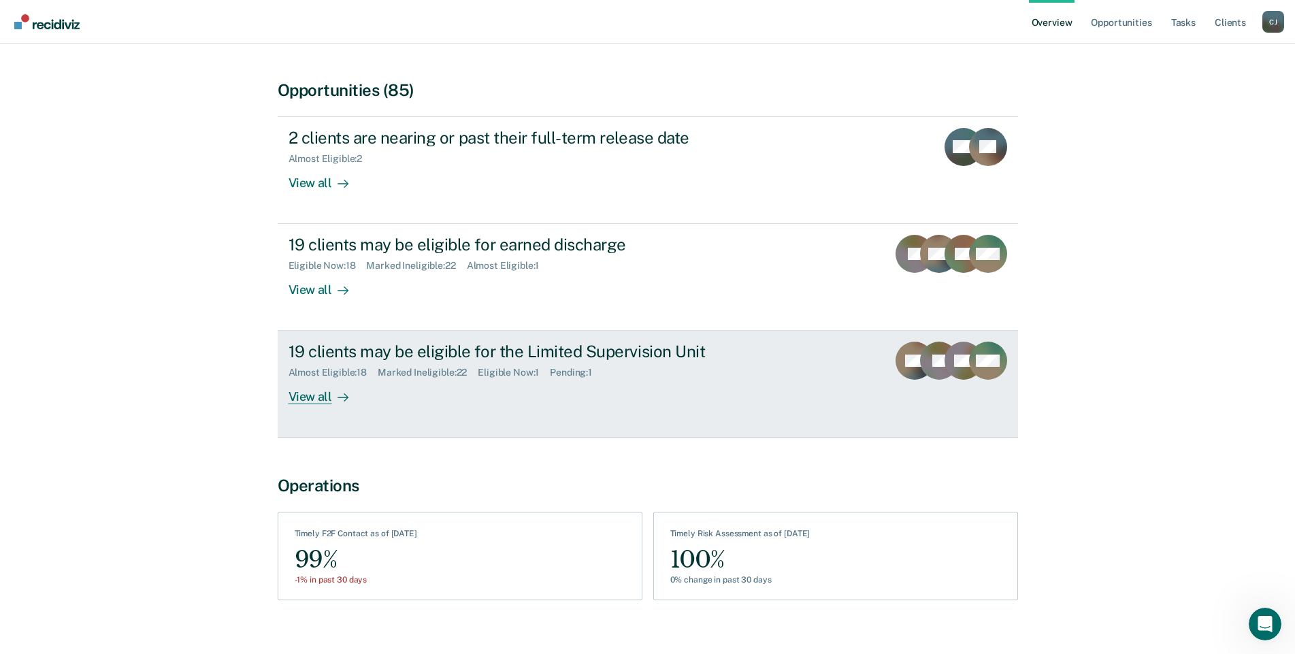
click at [318, 379] on div "View all" at bounding box center [327, 391] width 76 height 27
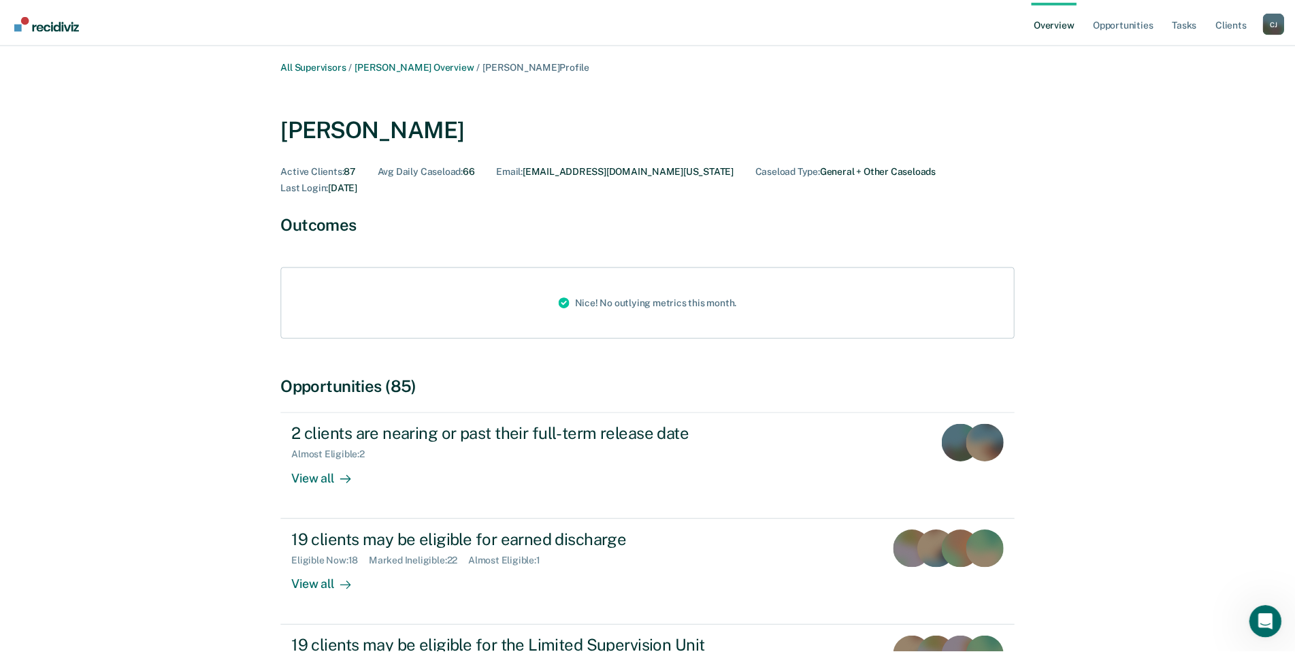
scroll to position [297, 0]
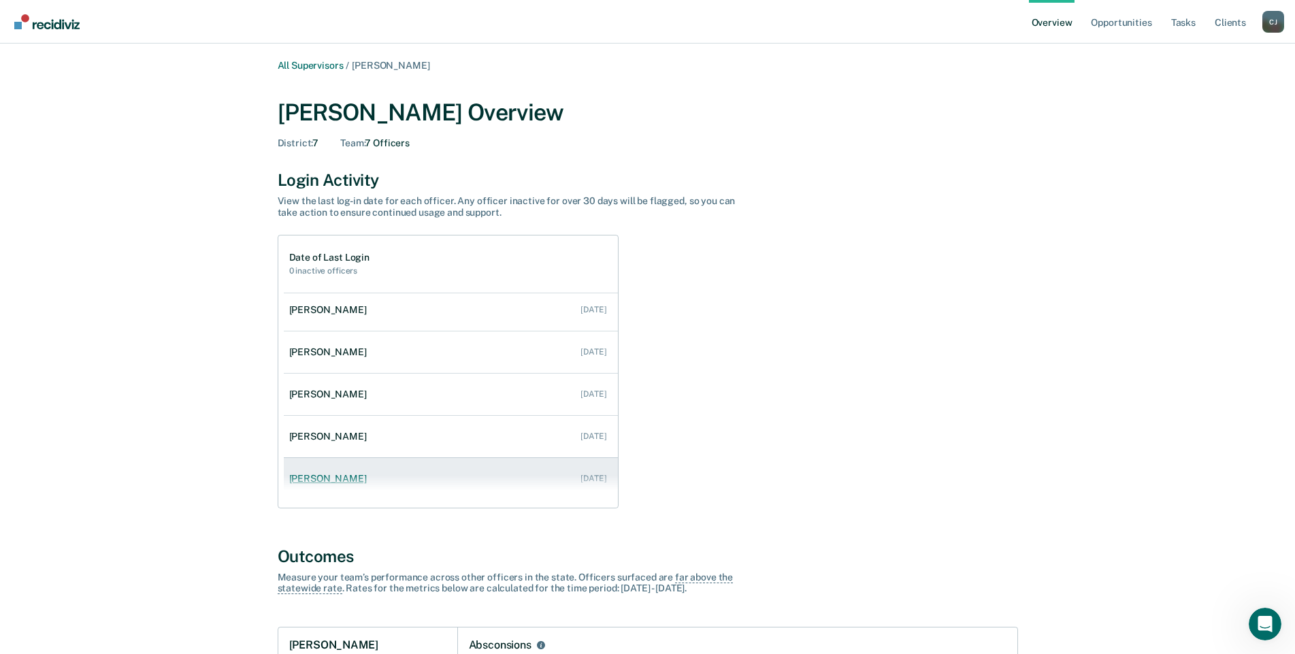
scroll to position [97, 0]
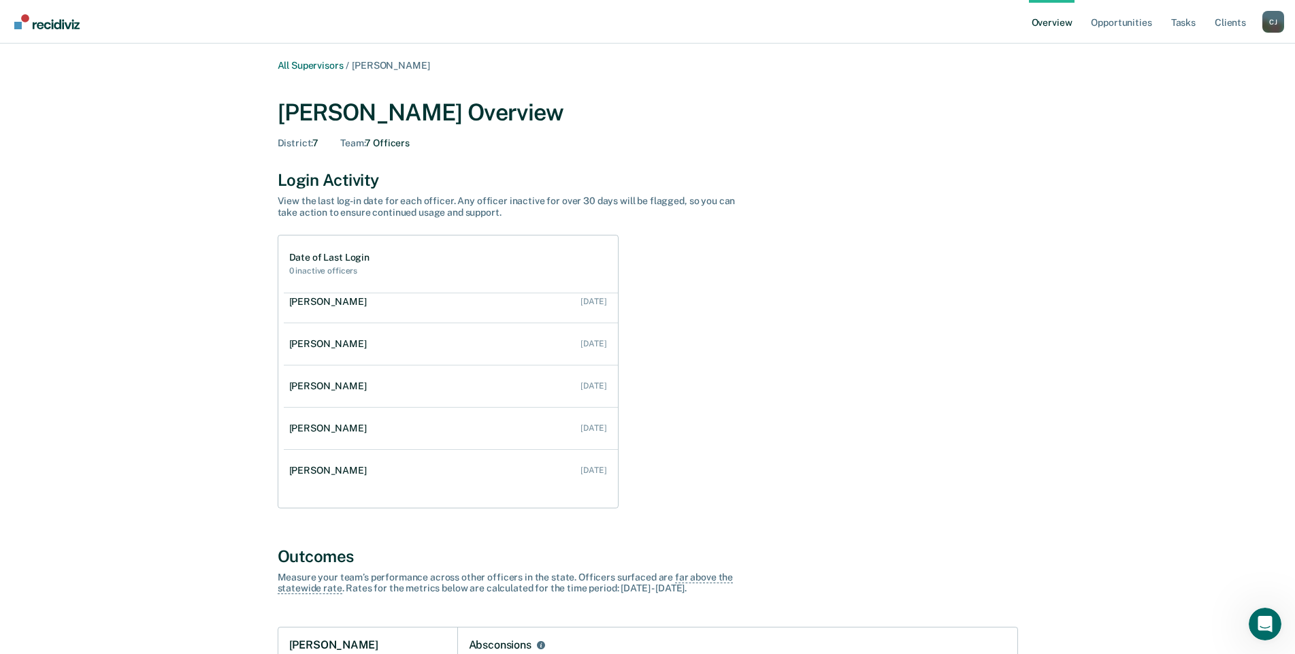
click at [324, 431] on div "[PERSON_NAME]" at bounding box center [330, 429] width 83 height 12
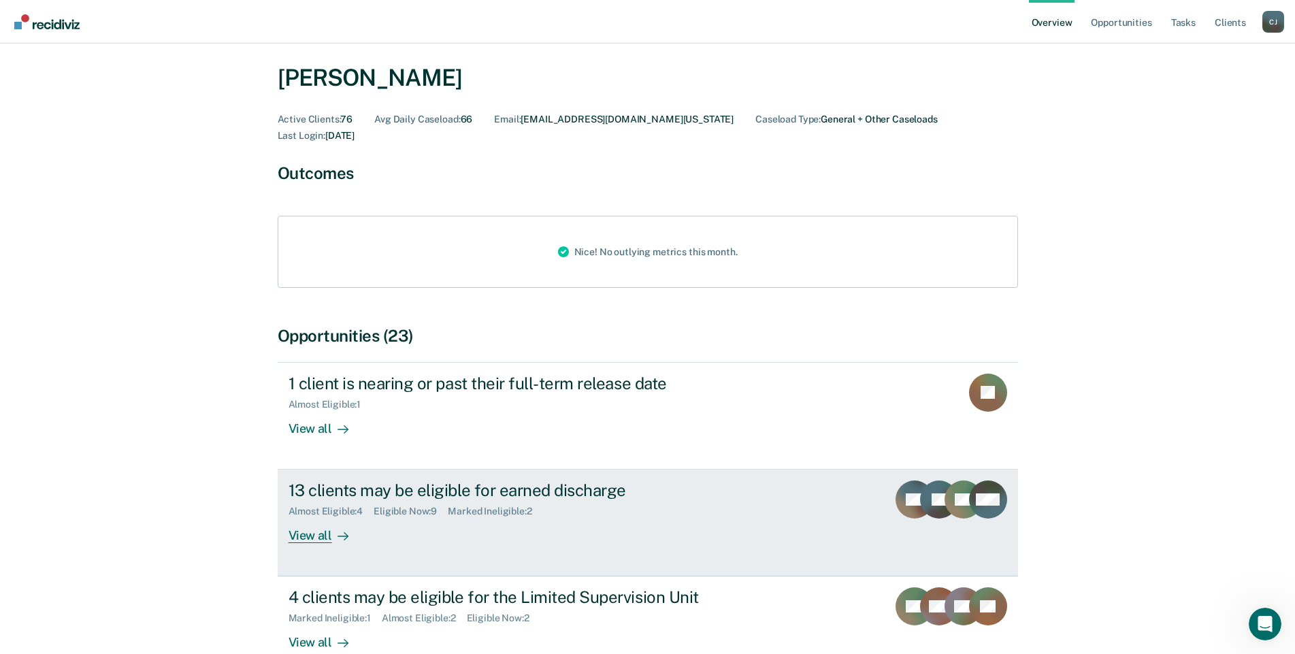
scroll to position [272, 0]
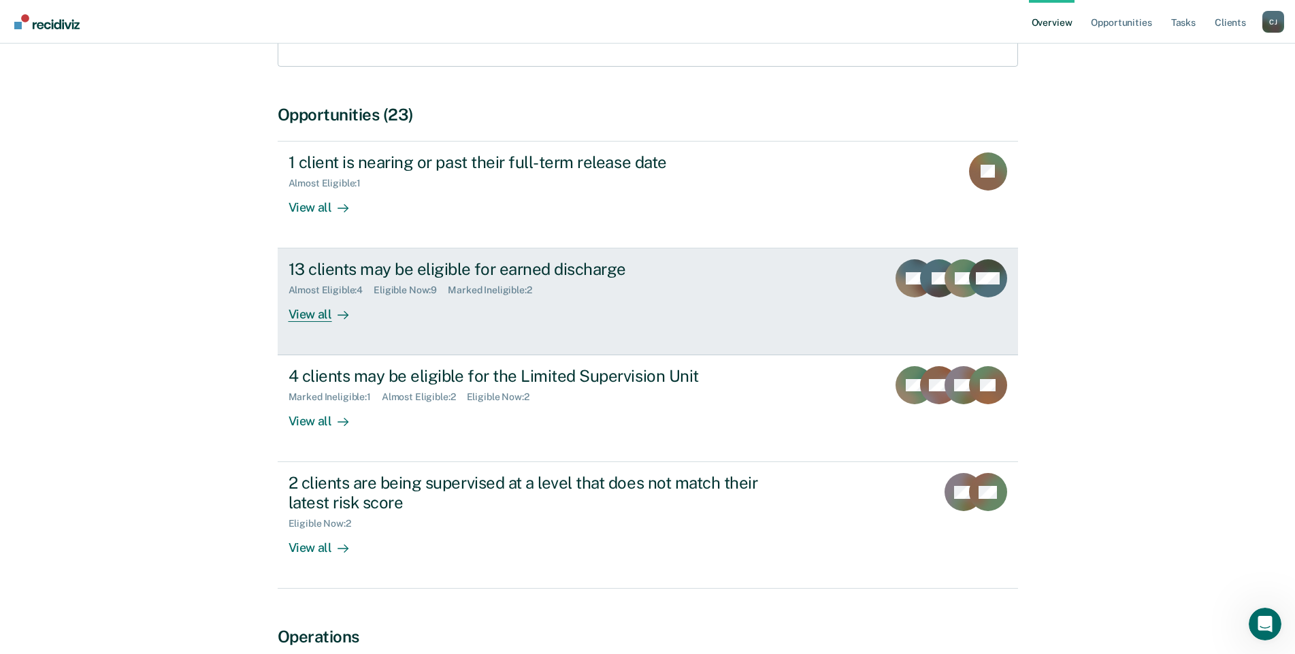
click at [311, 297] on div "View all" at bounding box center [327, 309] width 76 height 27
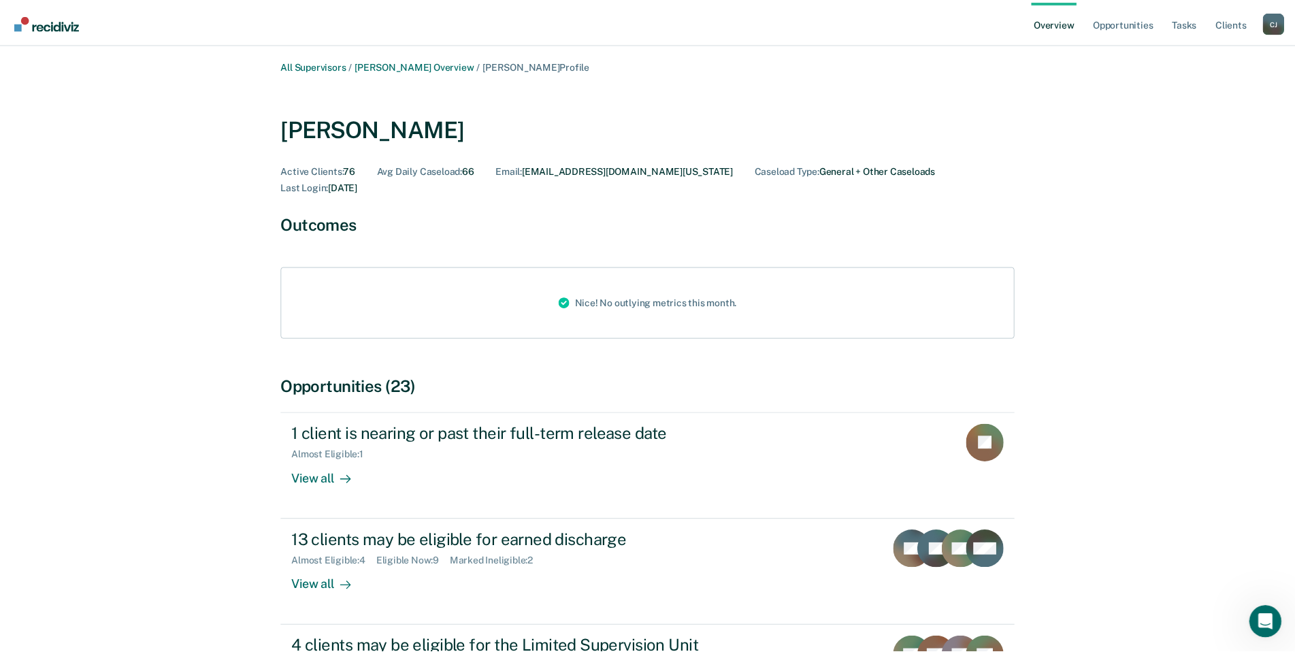
scroll to position [272, 0]
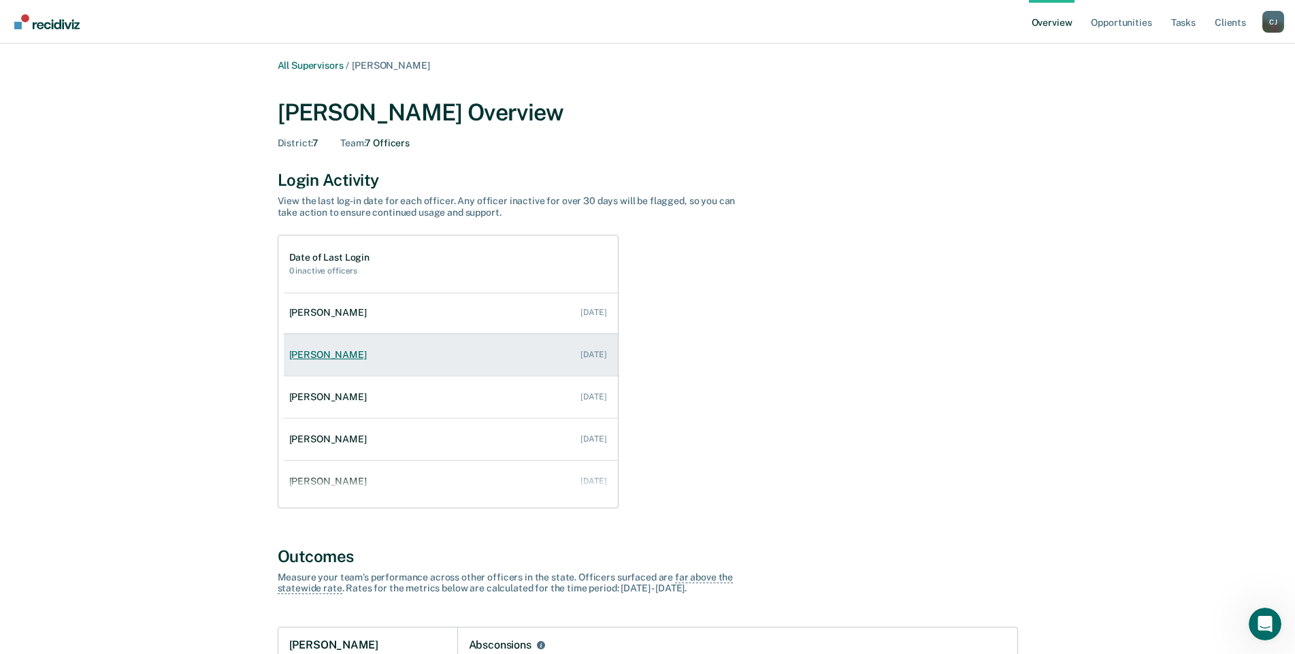
scroll to position [97, 0]
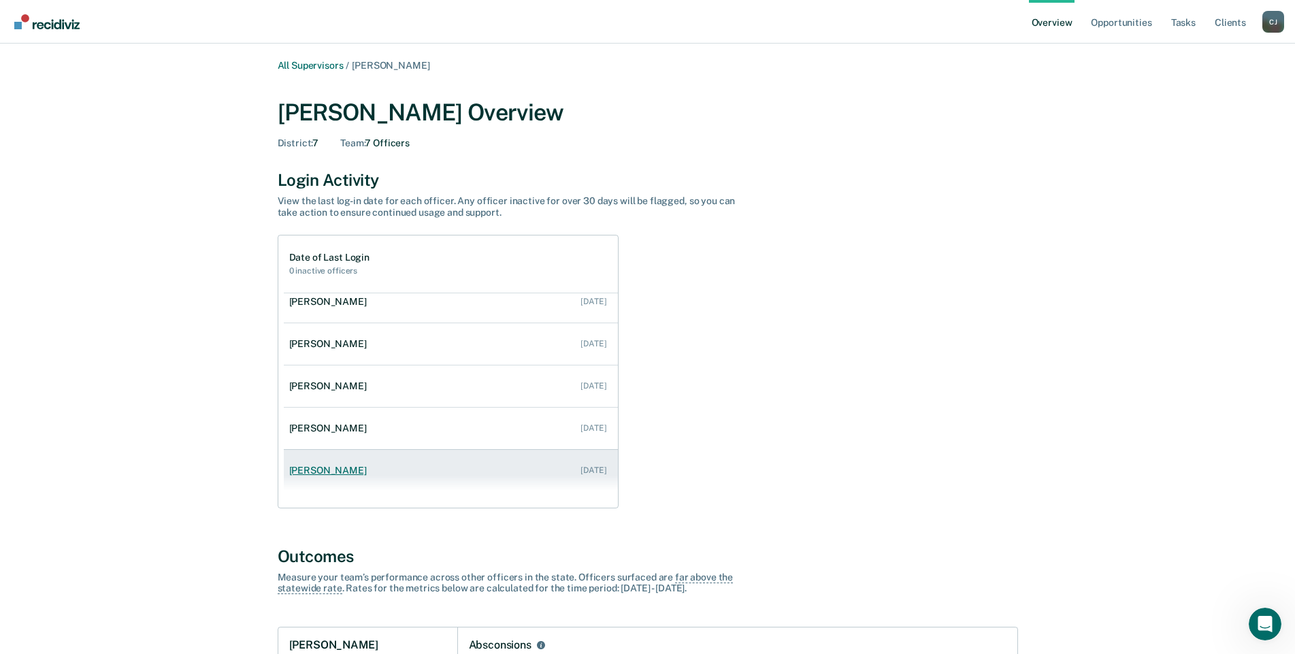
click at [318, 469] on div "[PERSON_NAME]" at bounding box center [330, 471] width 83 height 12
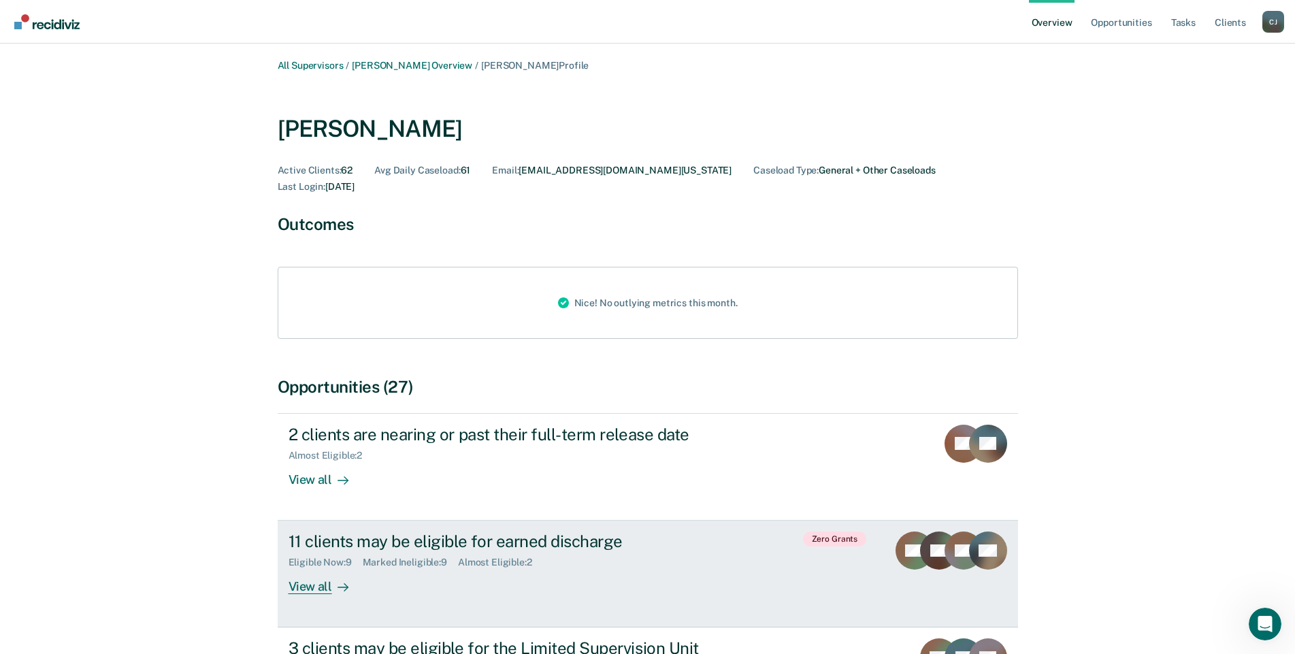
click at [308, 568] on div "View all" at bounding box center [327, 581] width 76 height 27
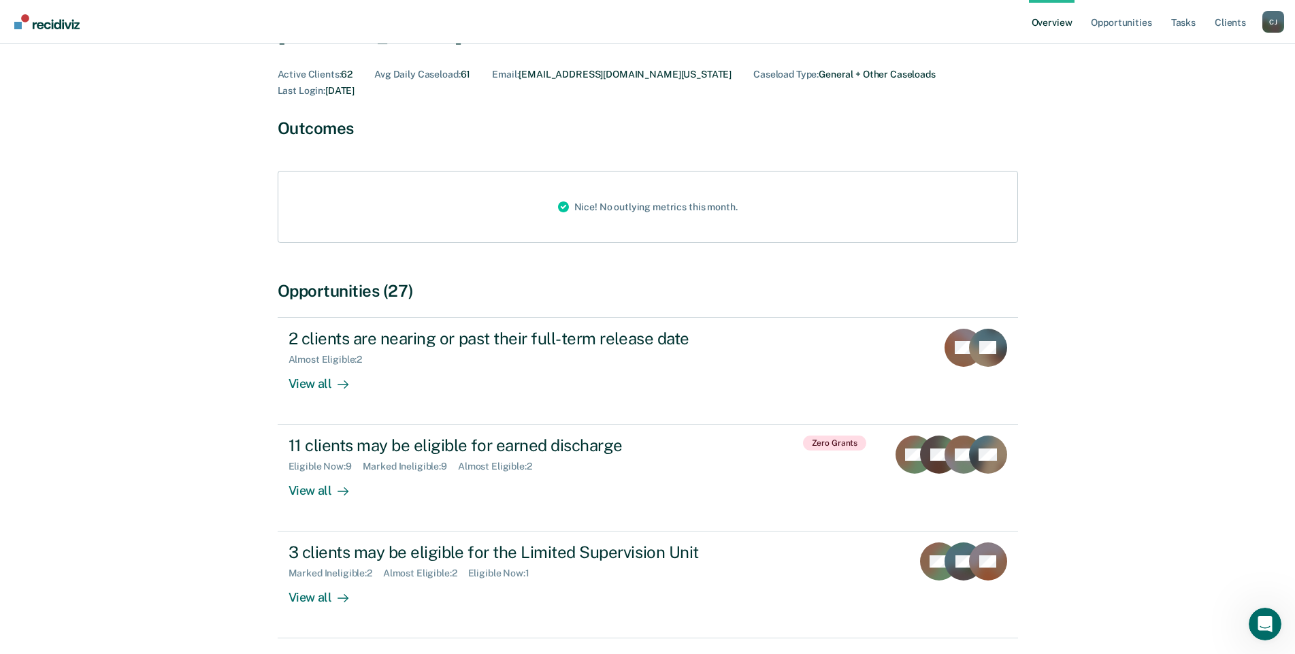
scroll to position [297, 0]
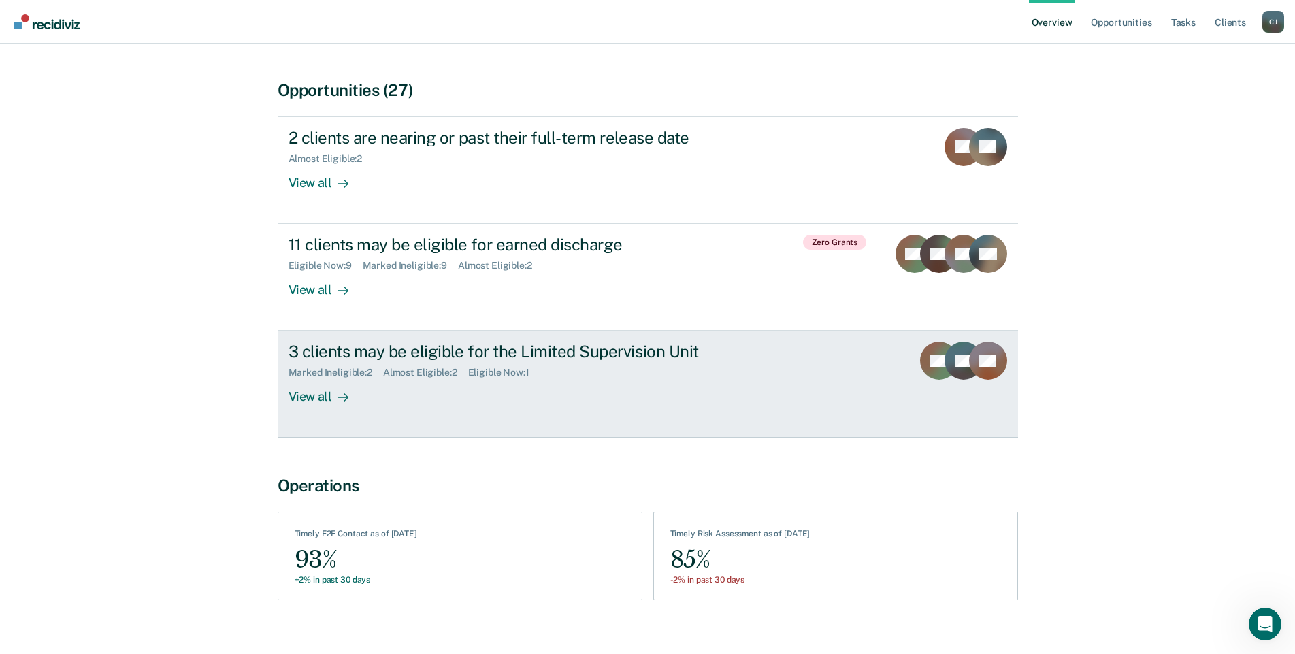
click at [306, 378] on div "View all" at bounding box center [327, 391] width 76 height 27
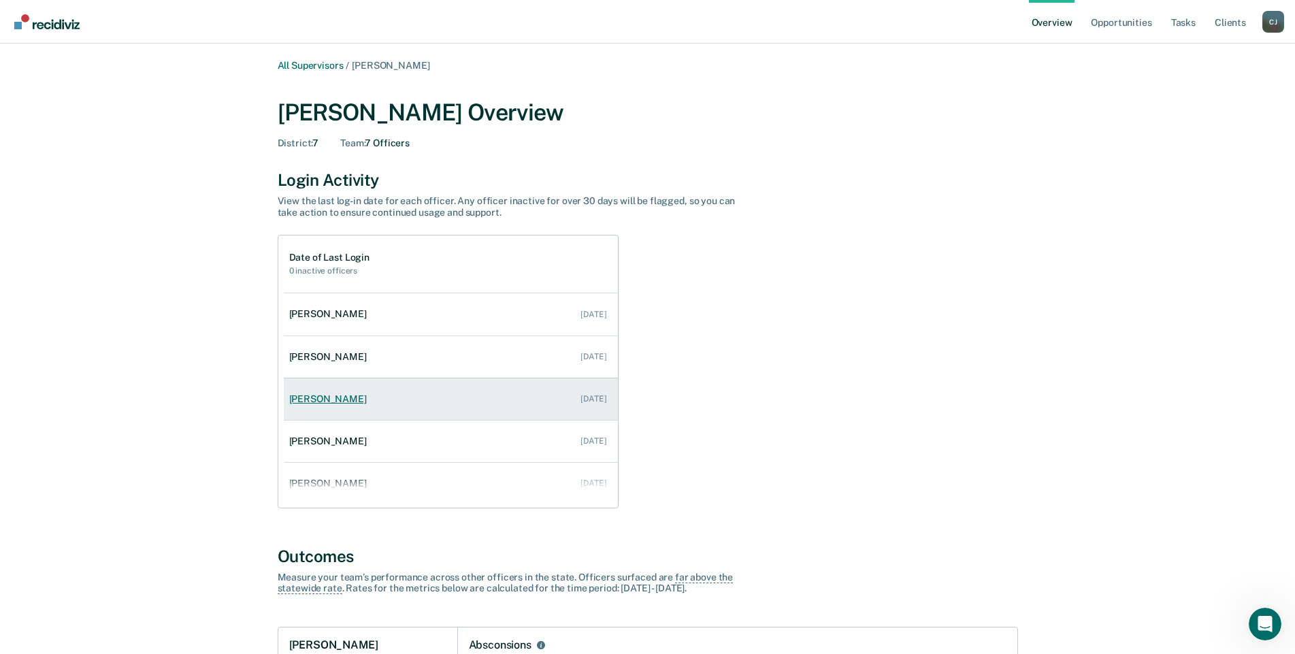
click at [324, 399] on div "[PERSON_NAME]" at bounding box center [330, 399] width 83 height 12
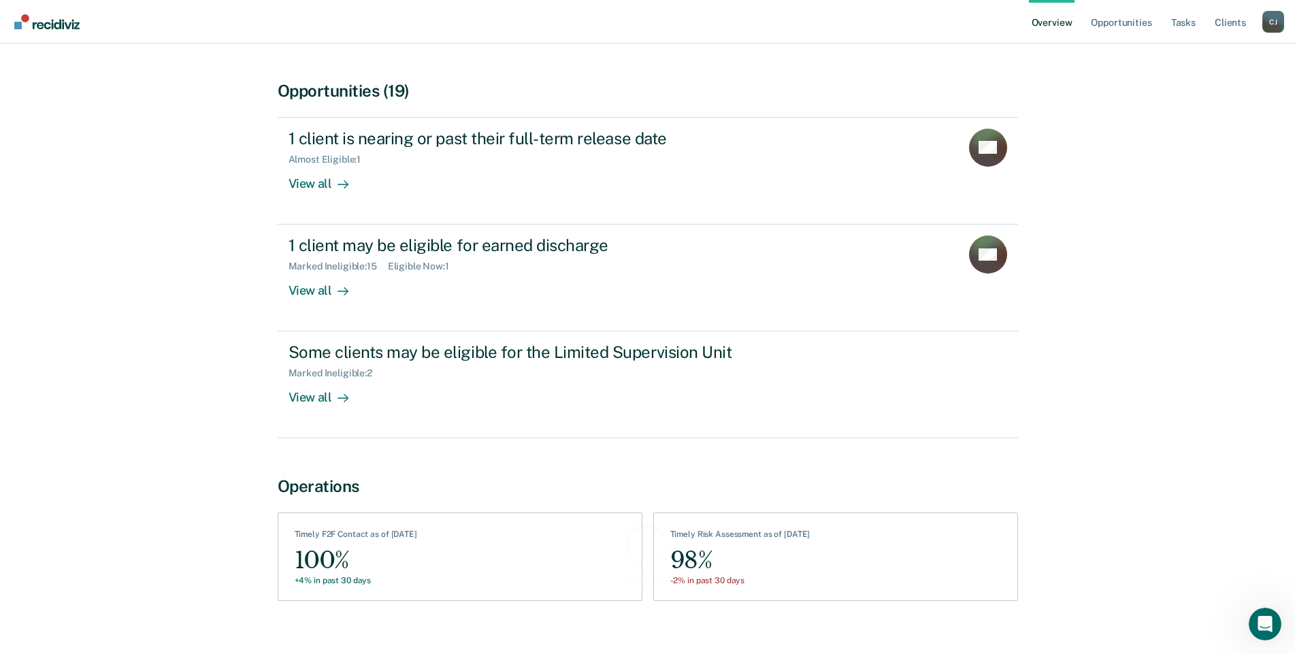
scroll to position [297, 0]
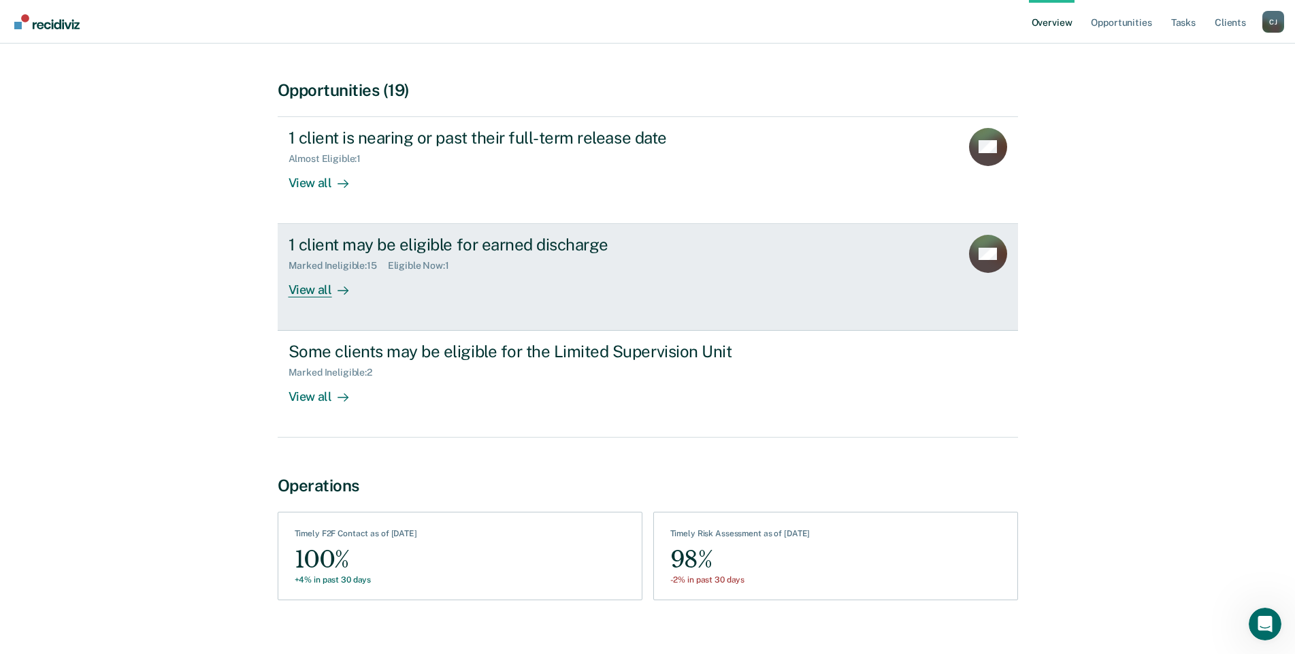
click at [307, 271] on div "View all" at bounding box center [327, 284] width 76 height 27
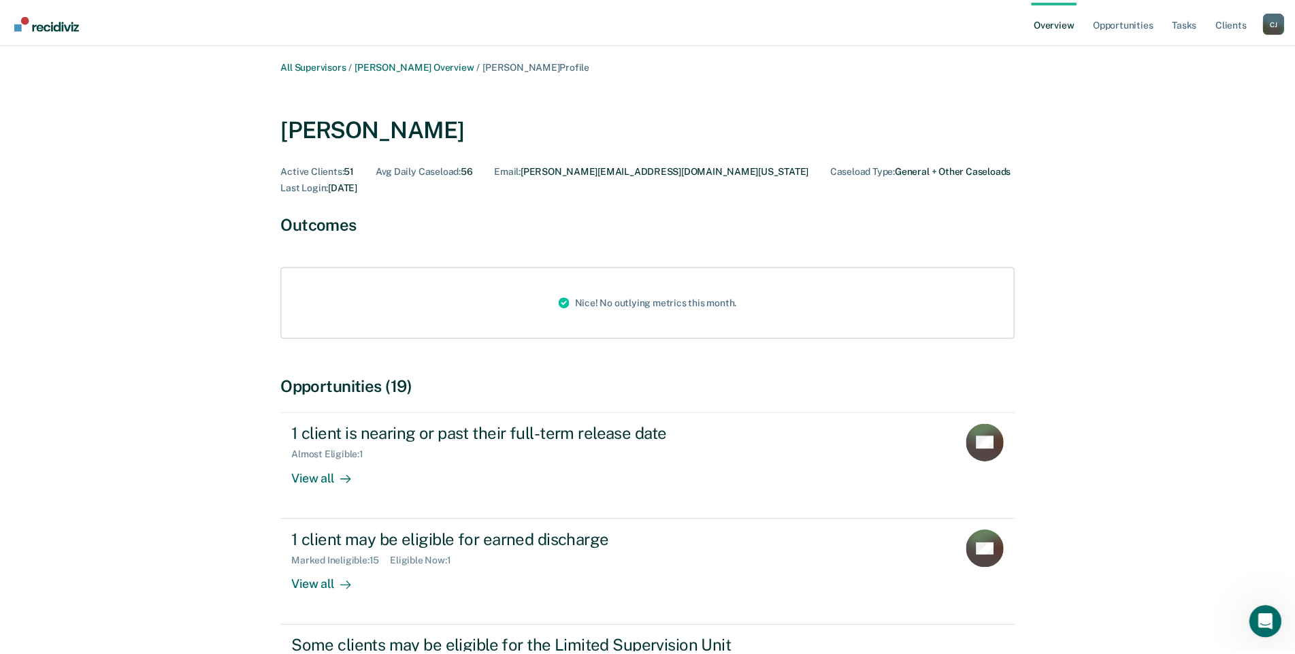
scroll to position [297, 0]
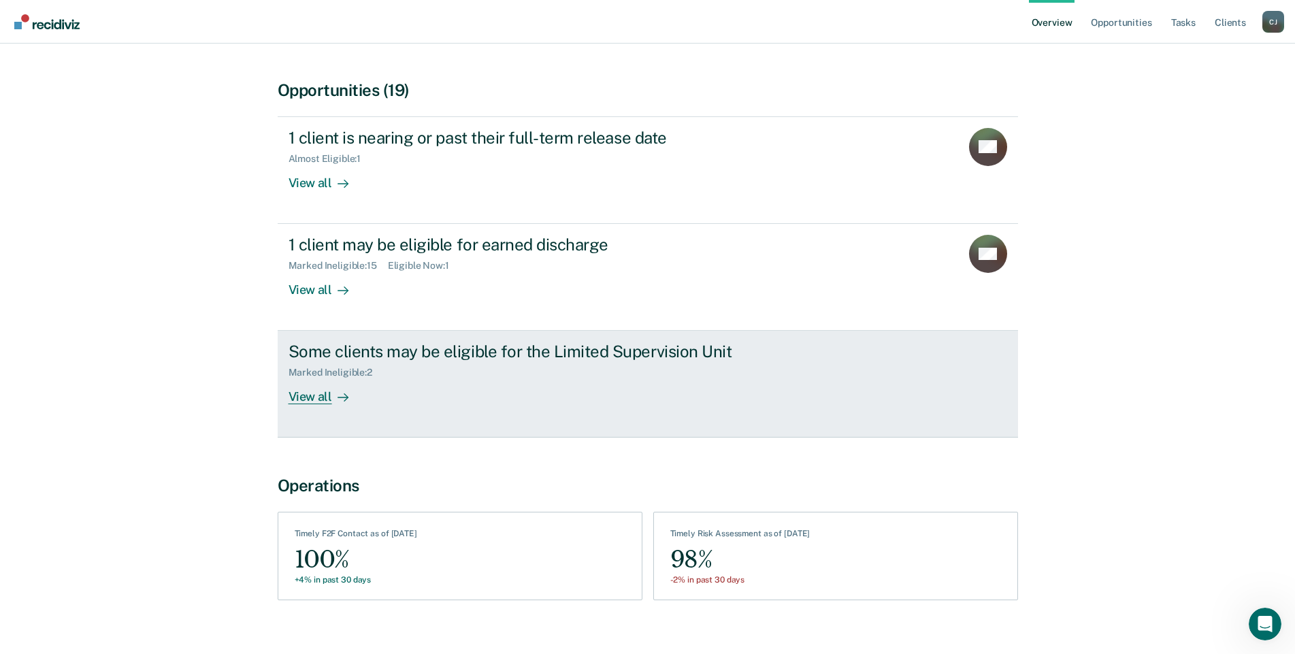
click at [308, 378] on div "View all" at bounding box center [327, 391] width 76 height 27
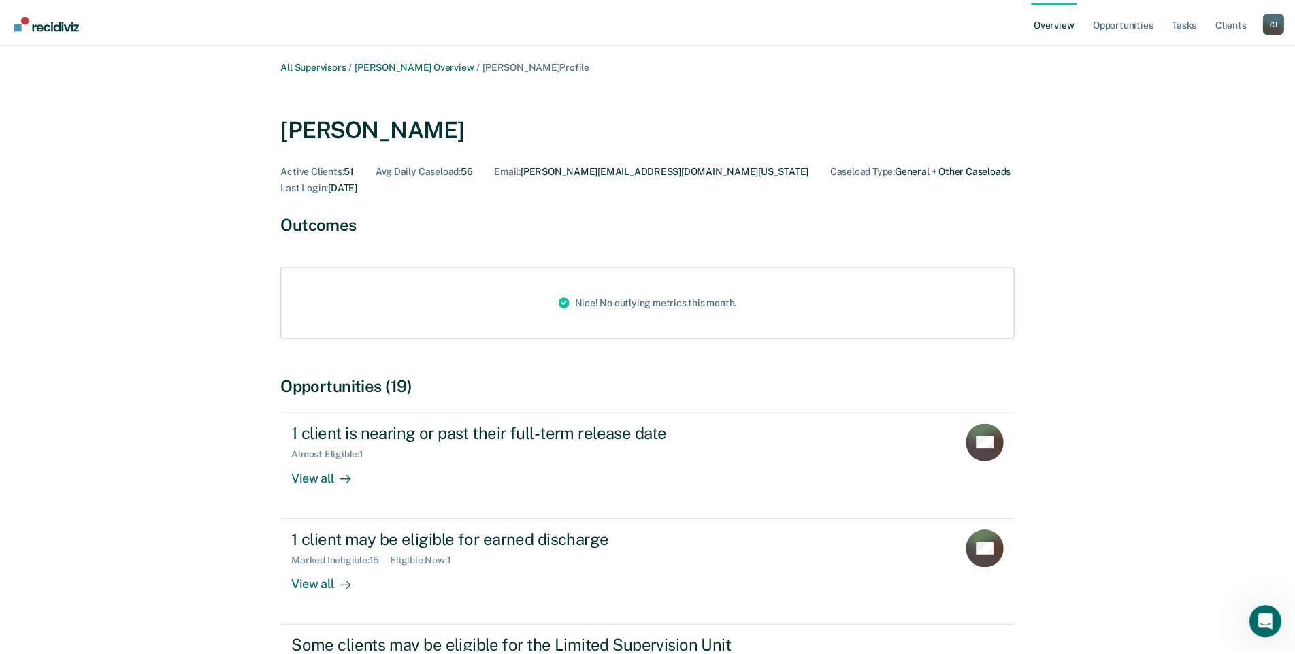
scroll to position [297, 0]
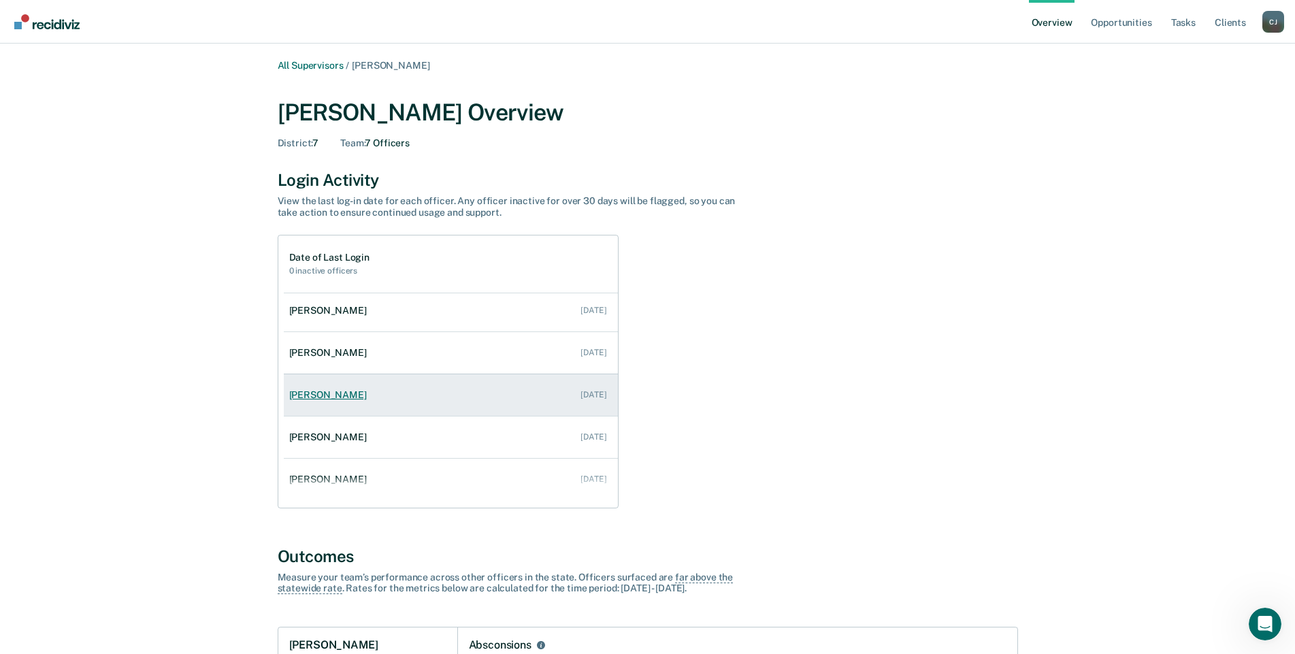
scroll to position [97, 0]
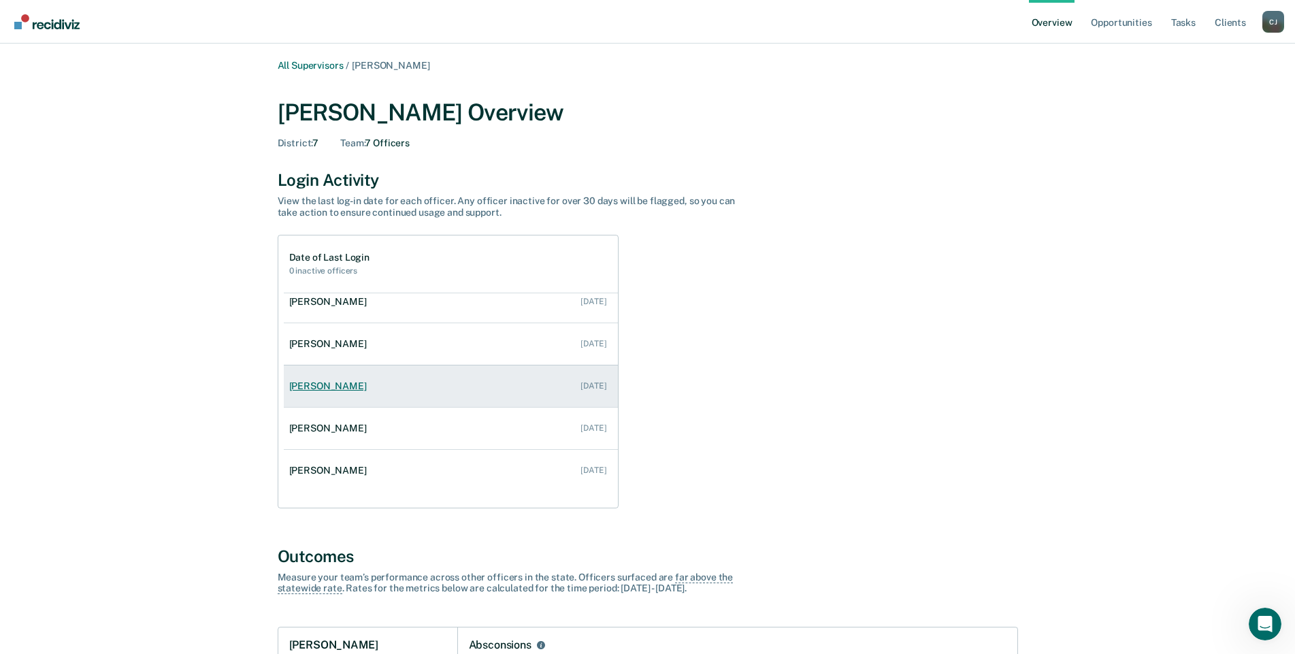
click at [328, 384] on div "[PERSON_NAME]" at bounding box center [330, 386] width 83 height 12
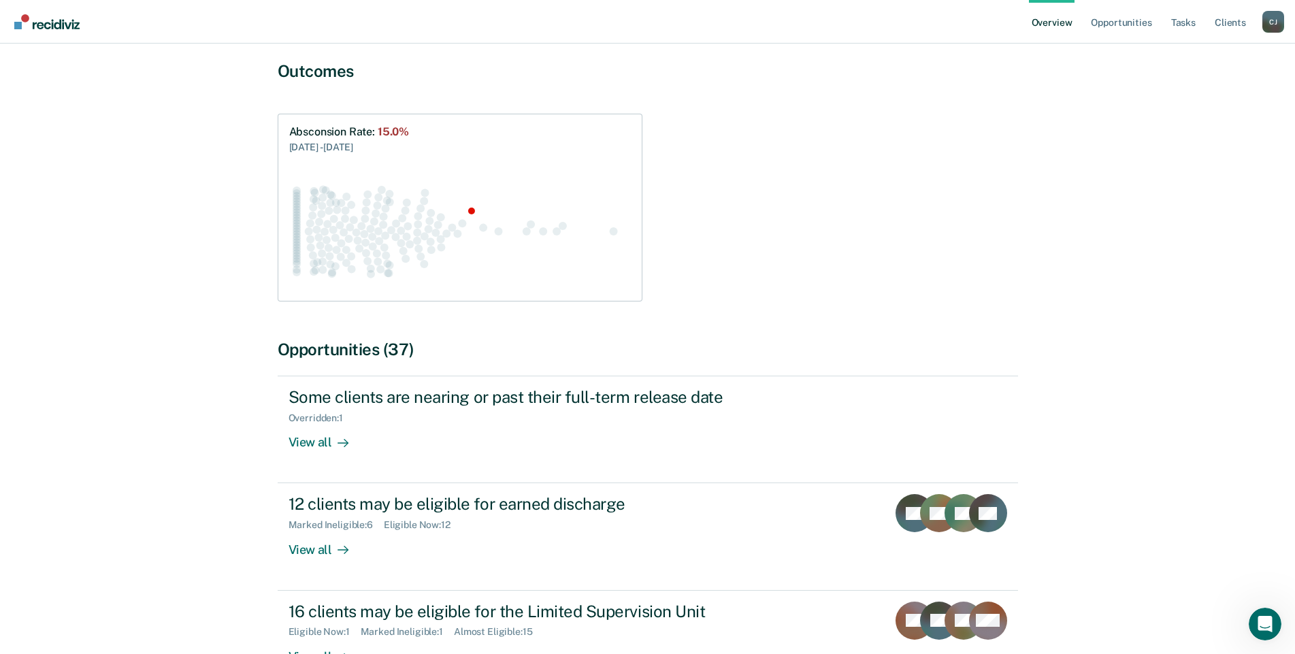
scroll to position [340, 0]
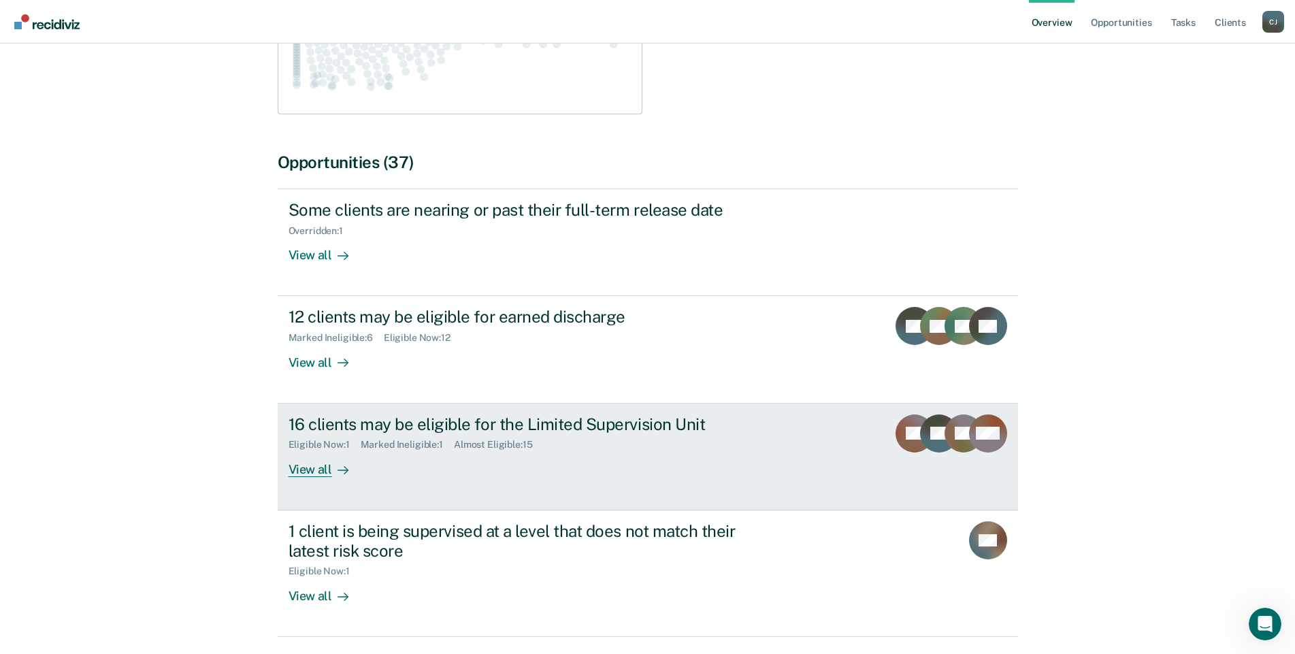
click at [306, 450] on div "View all" at bounding box center [327, 463] width 76 height 27
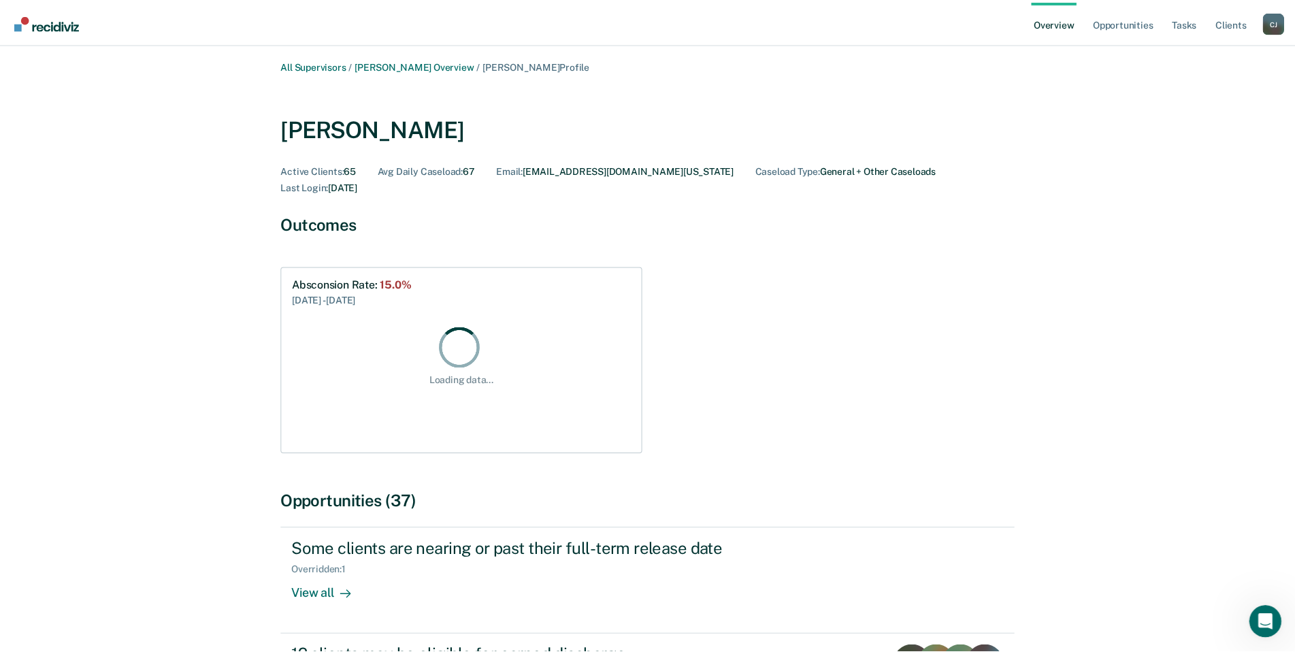
scroll to position [340, 0]
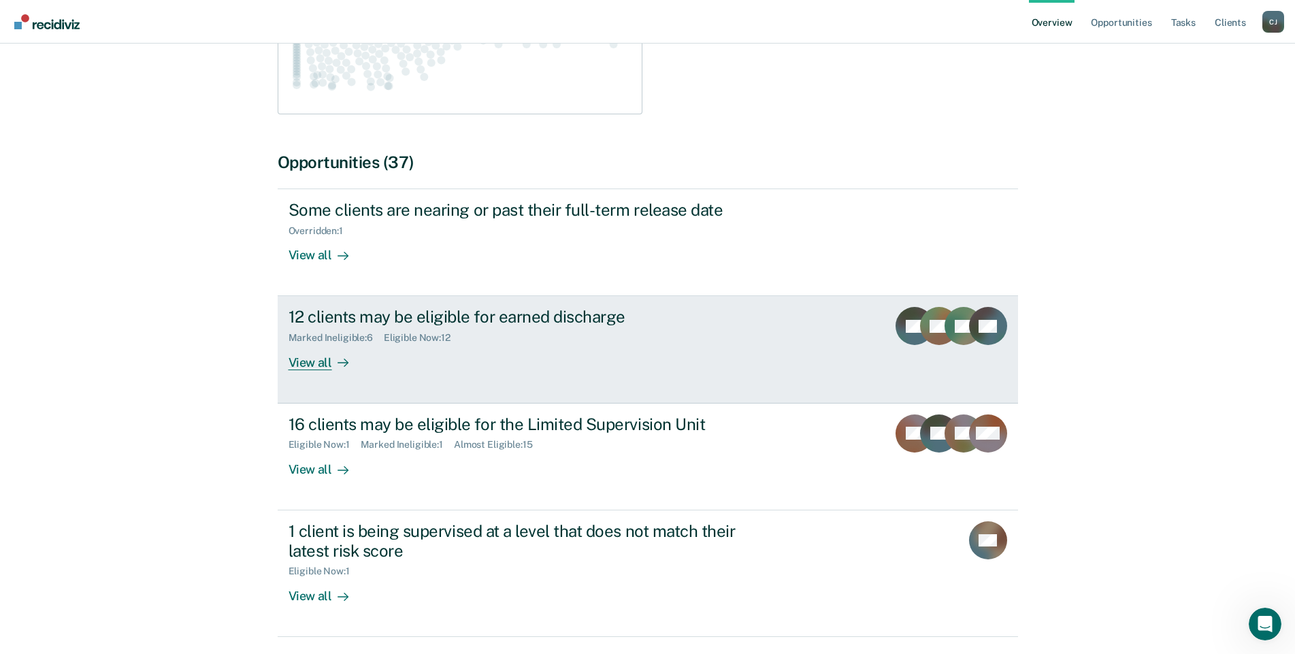
click at [329, 344] on div "View all" at bounding box center [327, 357] width 76 height 27
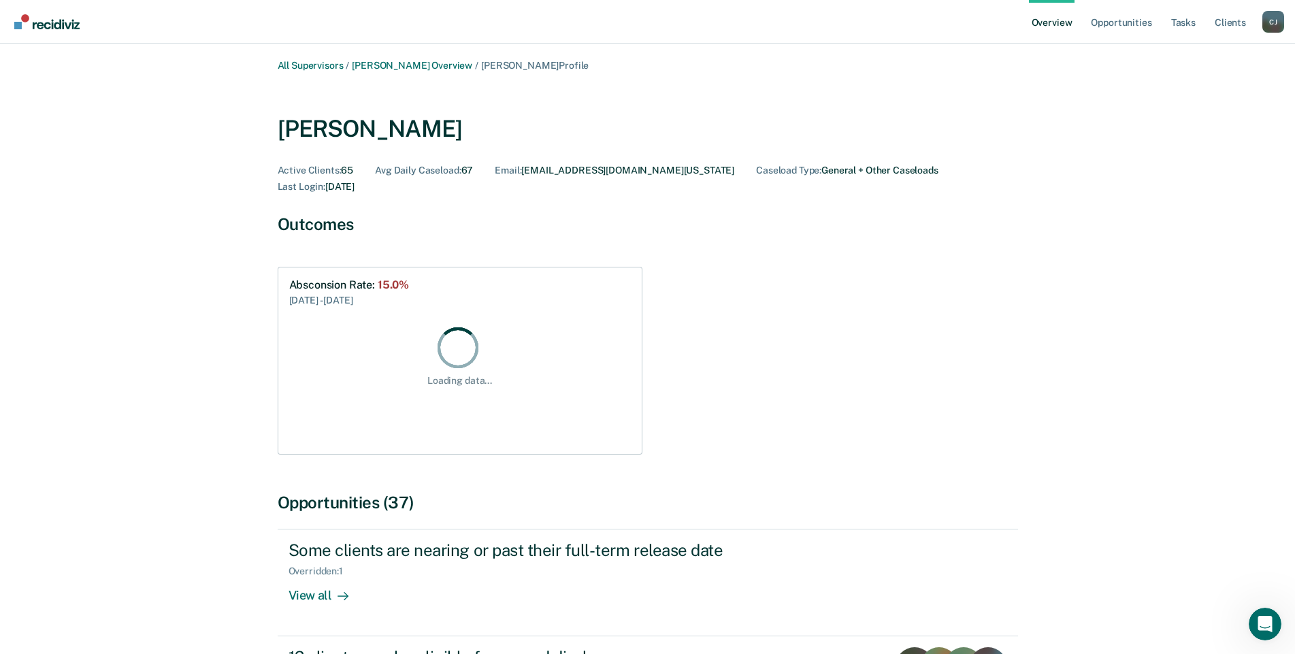
scroll to position [340, 0]
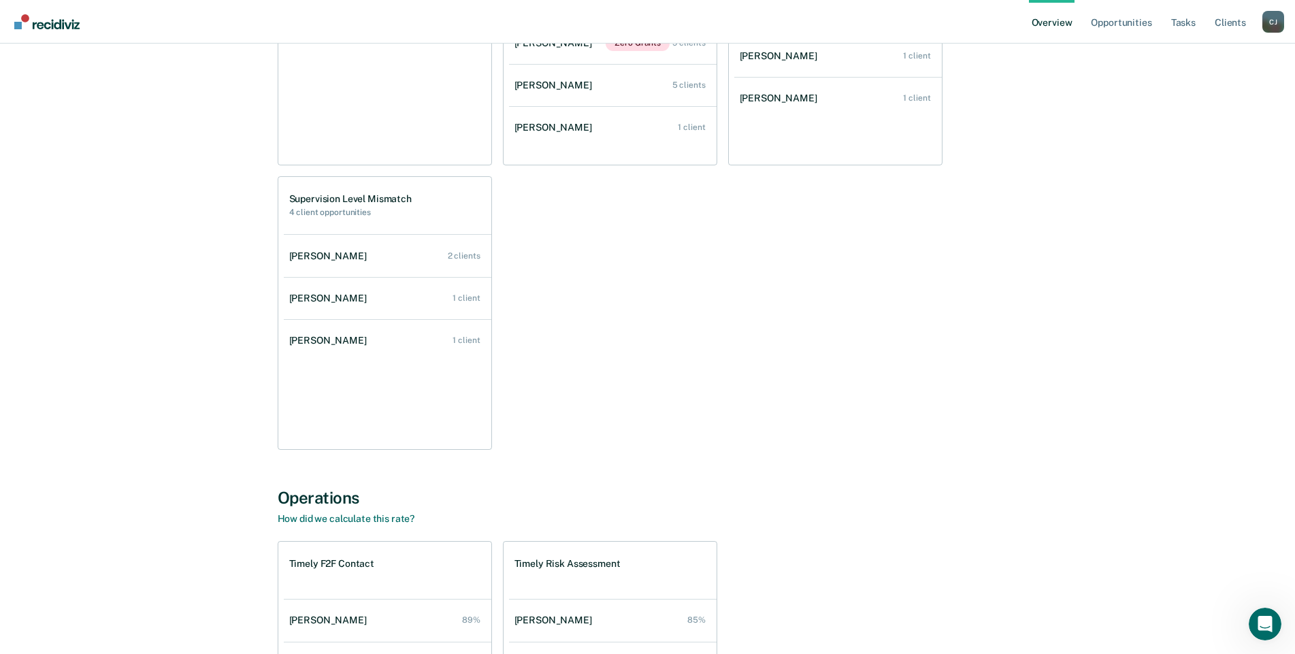
scroll to position [817, 0]
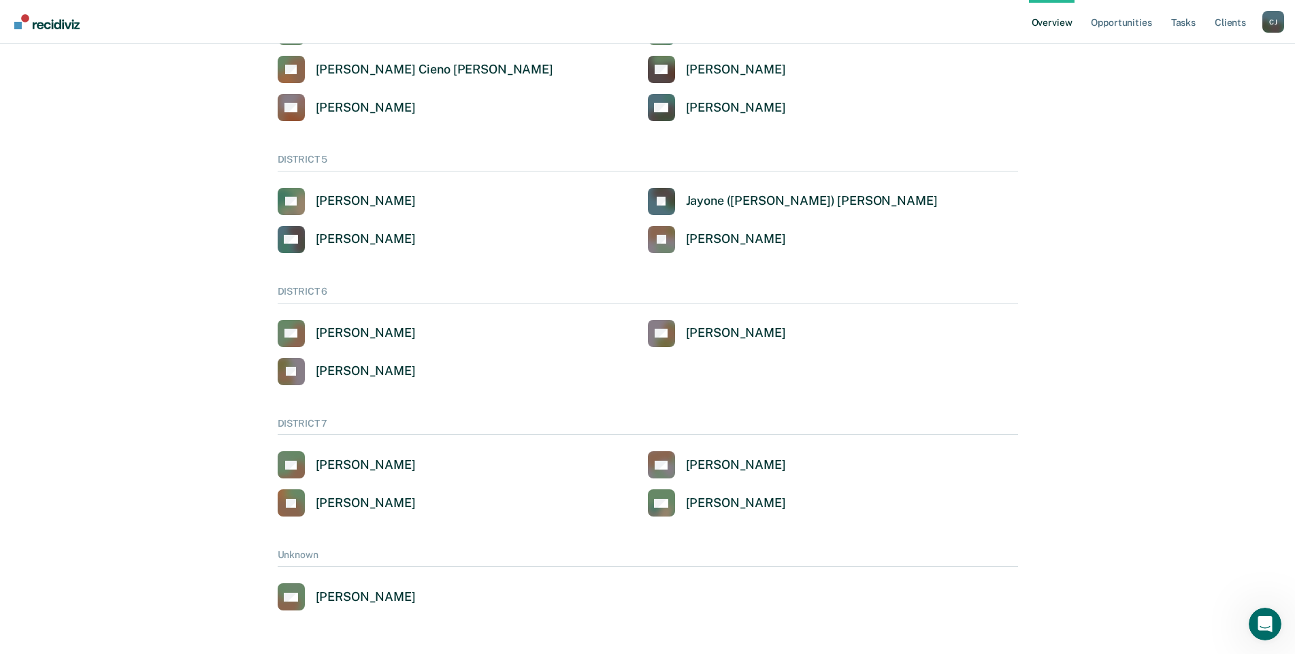
scroll to position [668, 0]
click at [721, 495] on div "[PERSON_NAME]" at bounding box center [736, 503] width 100 height 16
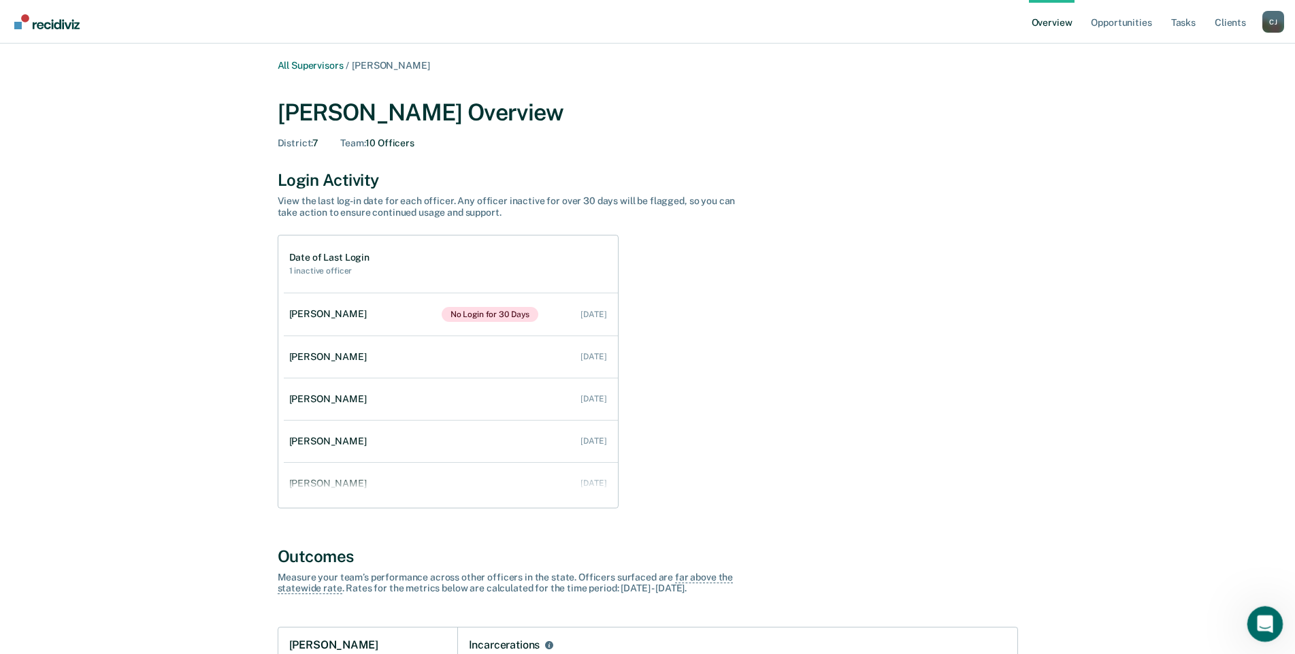
click at [1257, 620] on icon "Open Intercom Messenger" at bounding box center [1263, 622] width 22 height 22
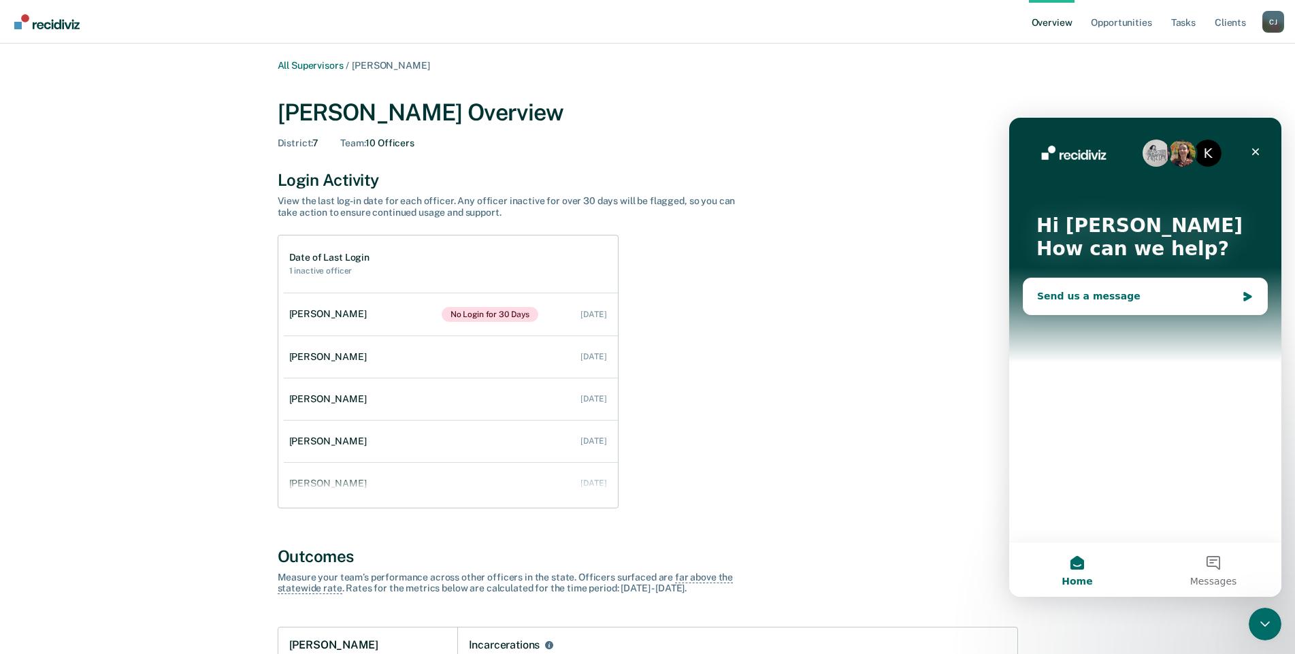
click at [1059, 295] on div "Send us a message" at bounding box center [1136, 296] width 199 height 14
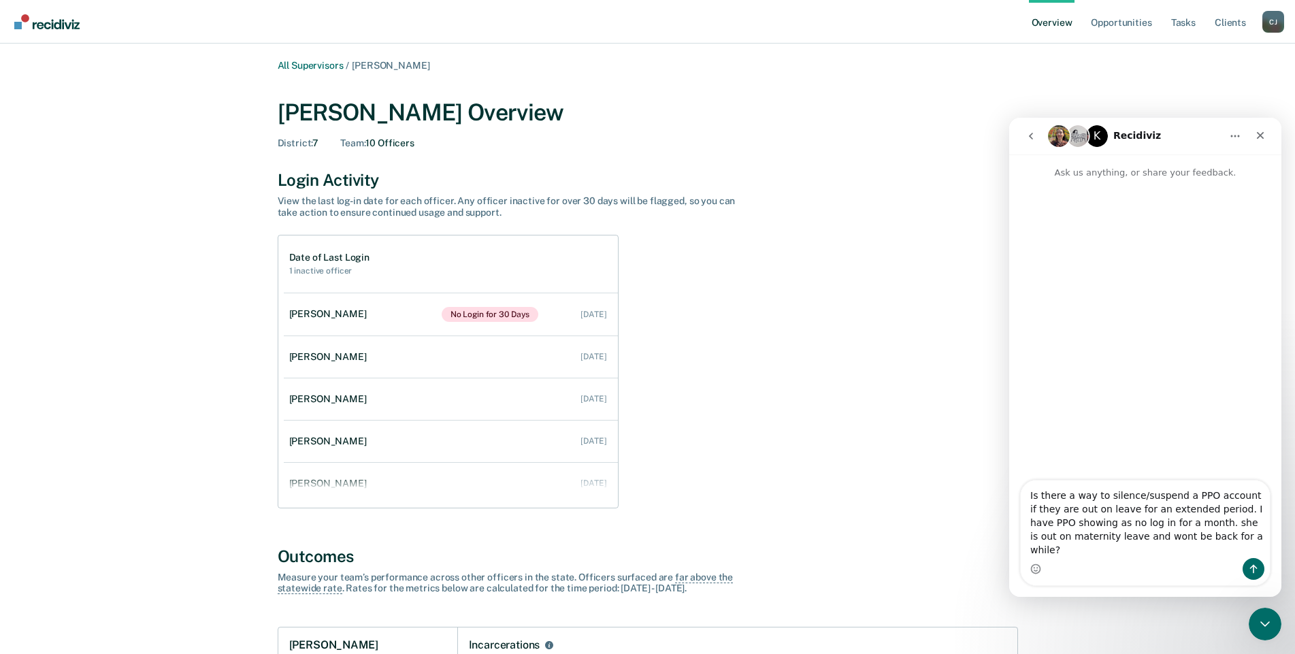
type textarea "Is there a way to silence/suspend a PPO account if they are out on leave for an…"
click at [1245, 565] on button "Send a message…" at bounding box center [1253, 569] width 22 height 22
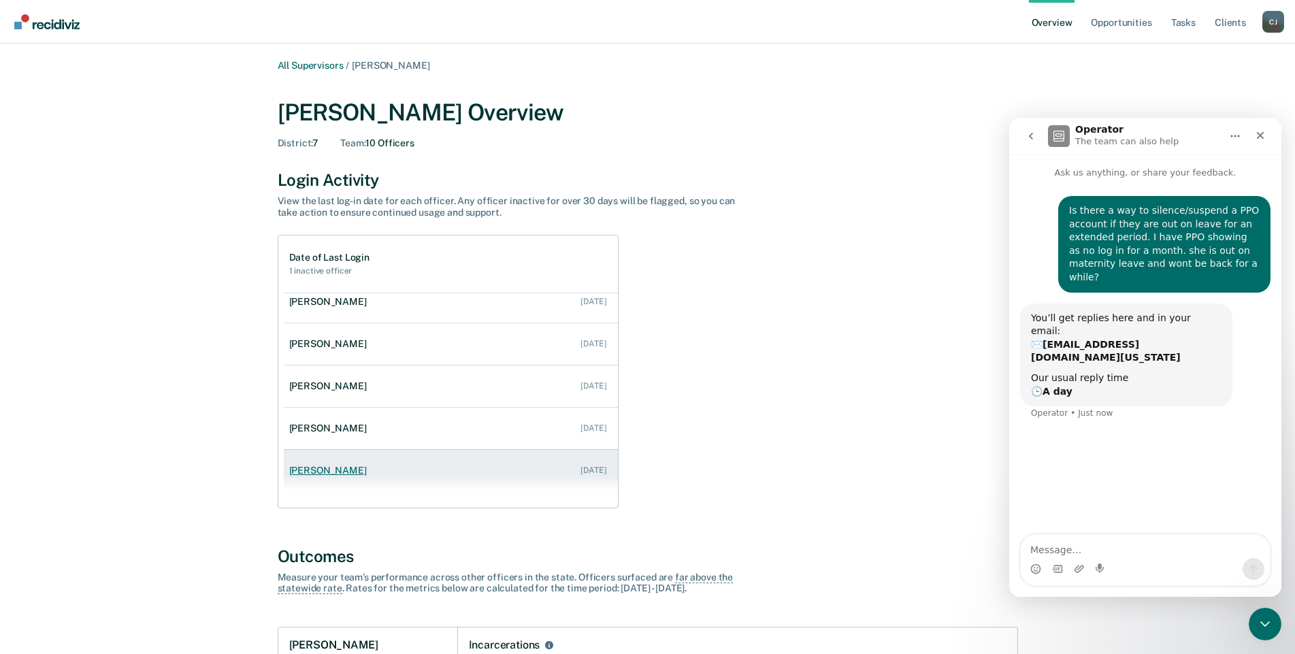
scroll to position [476, 0]
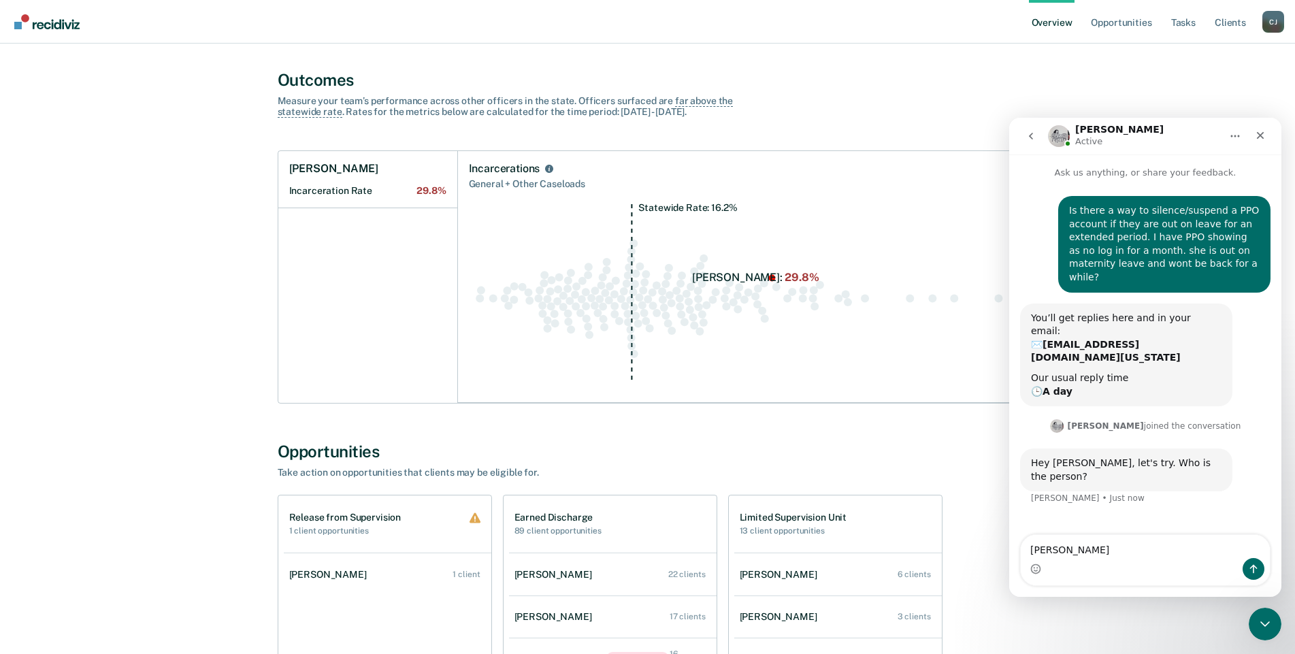
type textarea "[PERSON_NAME]"
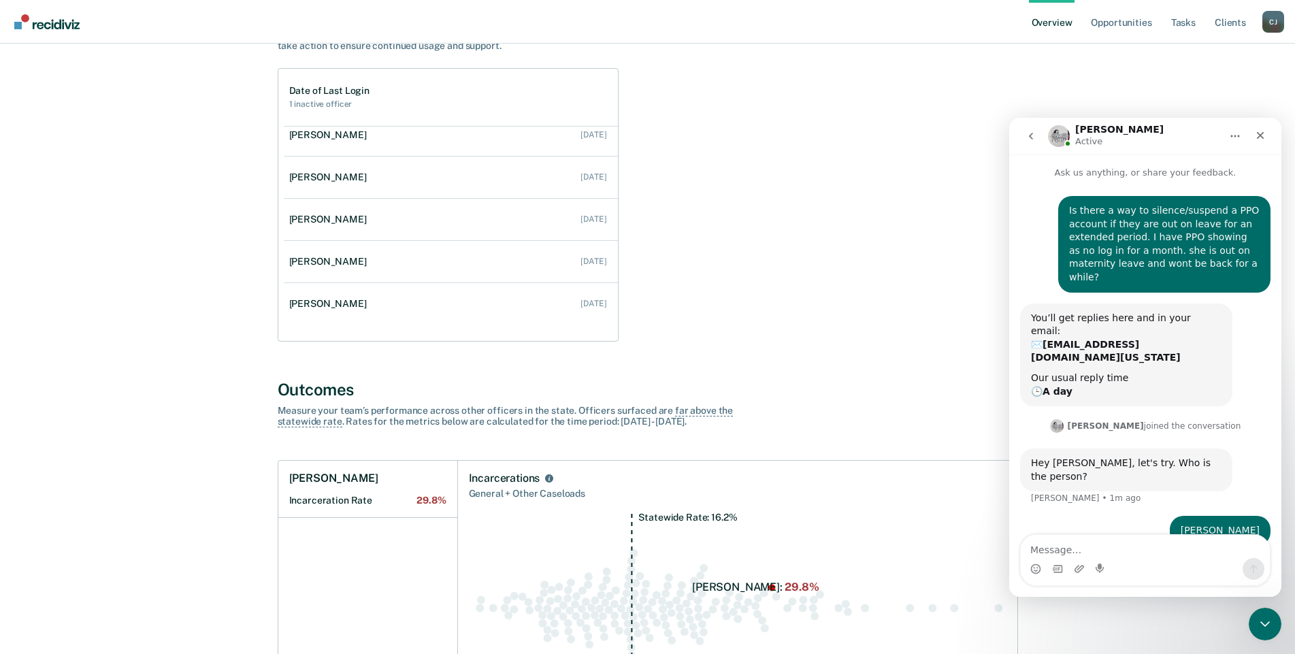
scroll to position [0, 0]
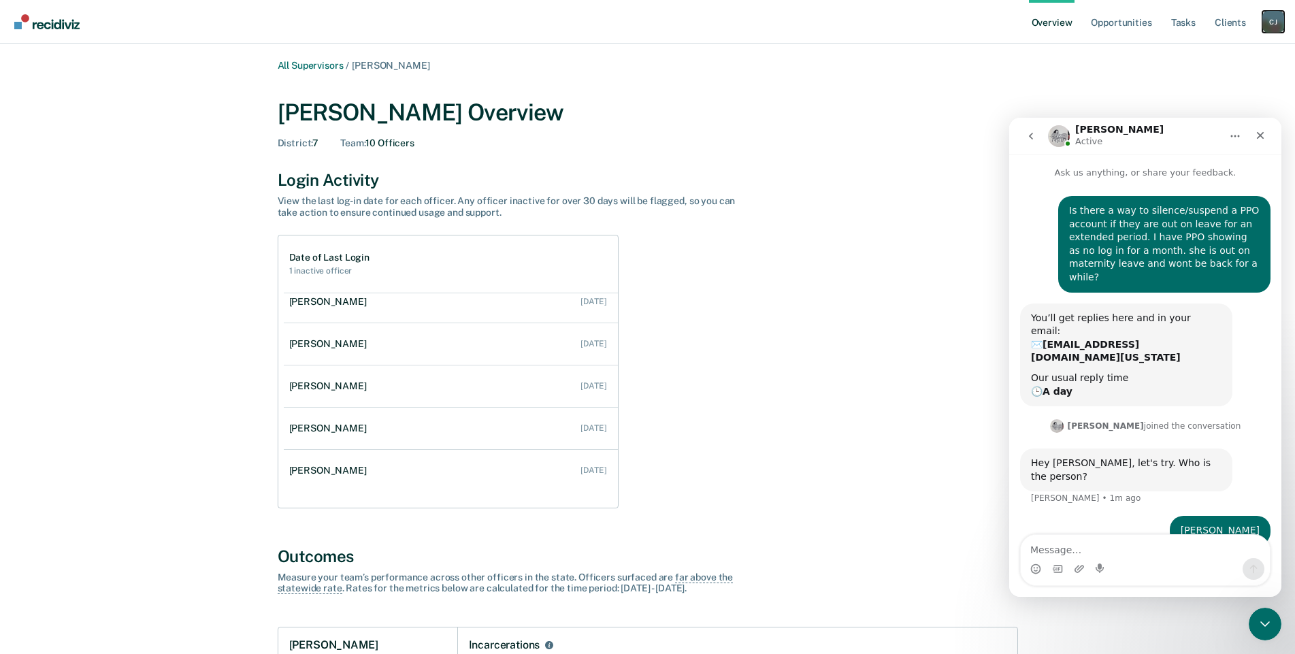
click at [1275, 16] on div "[PERSON_NAME]" at bounding box center [1273, 22] width 22 height 22
click at [1216, 84] on link "Go to Operations" at bounding box center [1219, 88] width 110 height 12
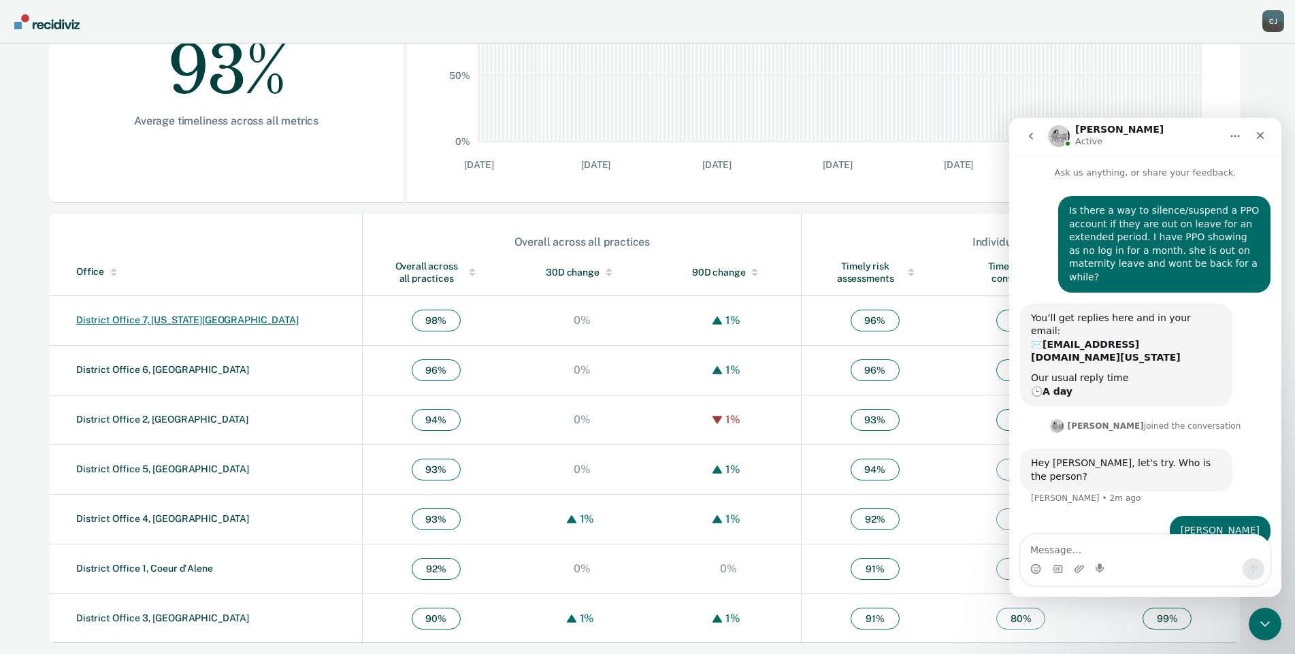
scroll to position [25, 0]
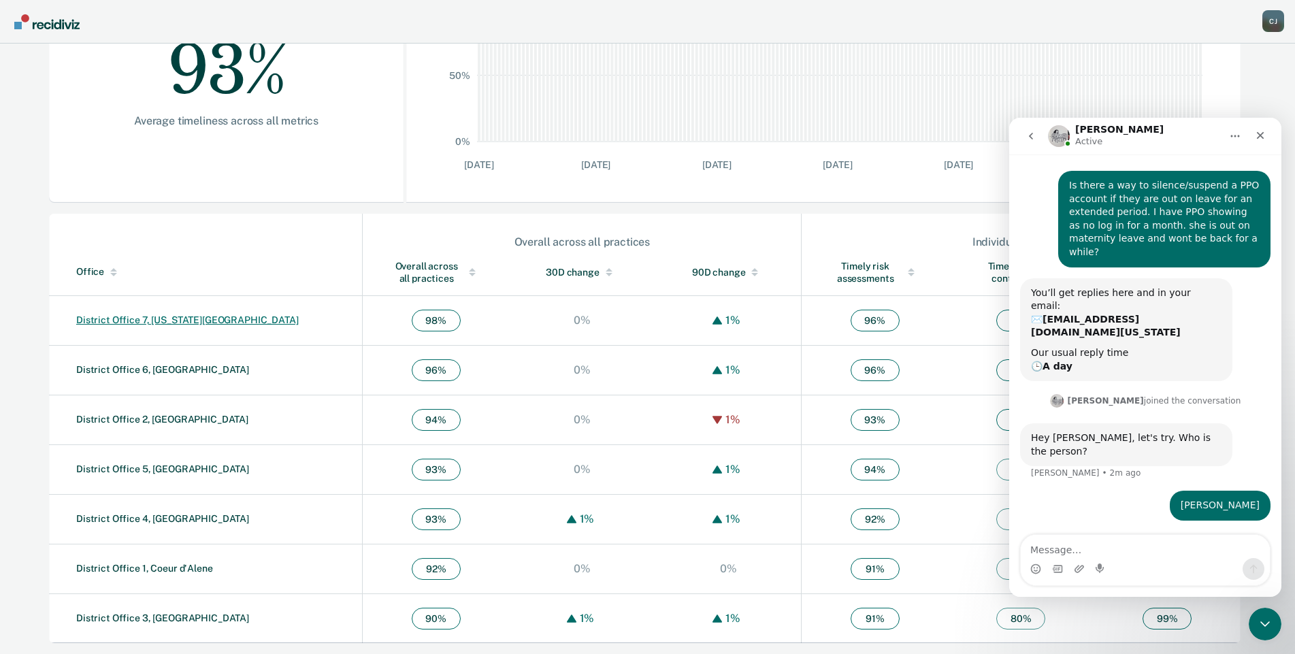
click at [137, 318] on link "District Office 7, [US_STATE][GEOGRAPHIC_DATA]" at bounding box center [187, 319] width 223 height 11
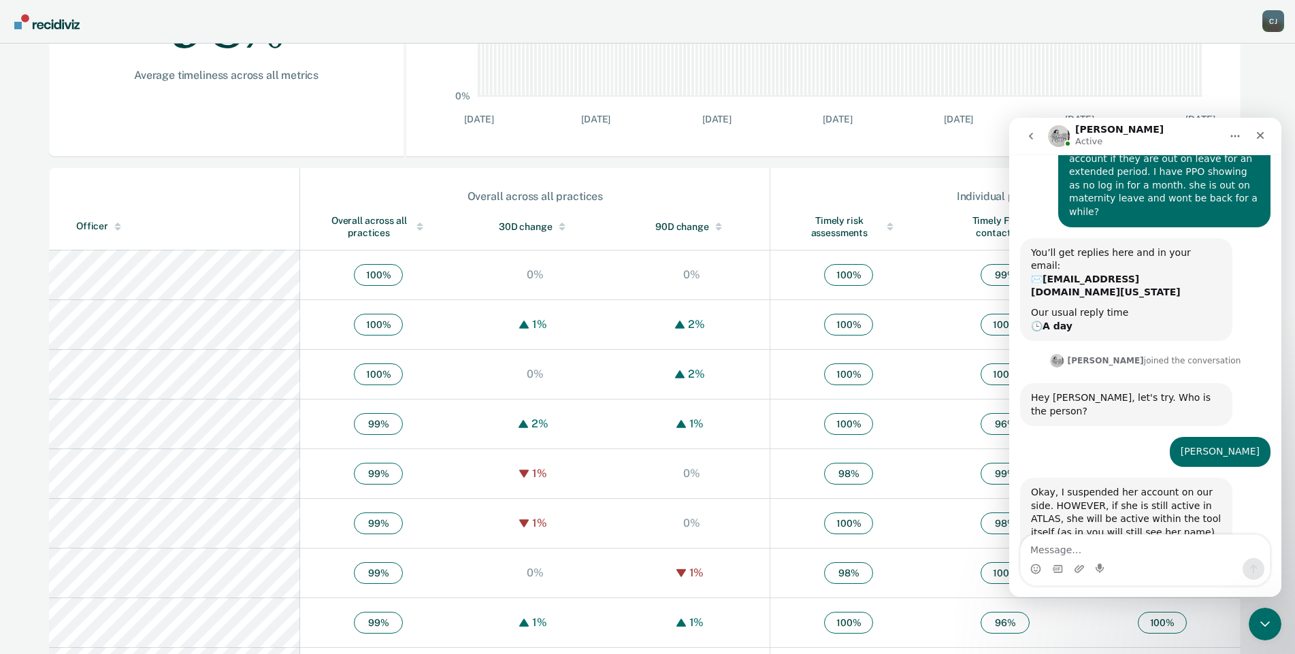
scroll to position [67, 0]
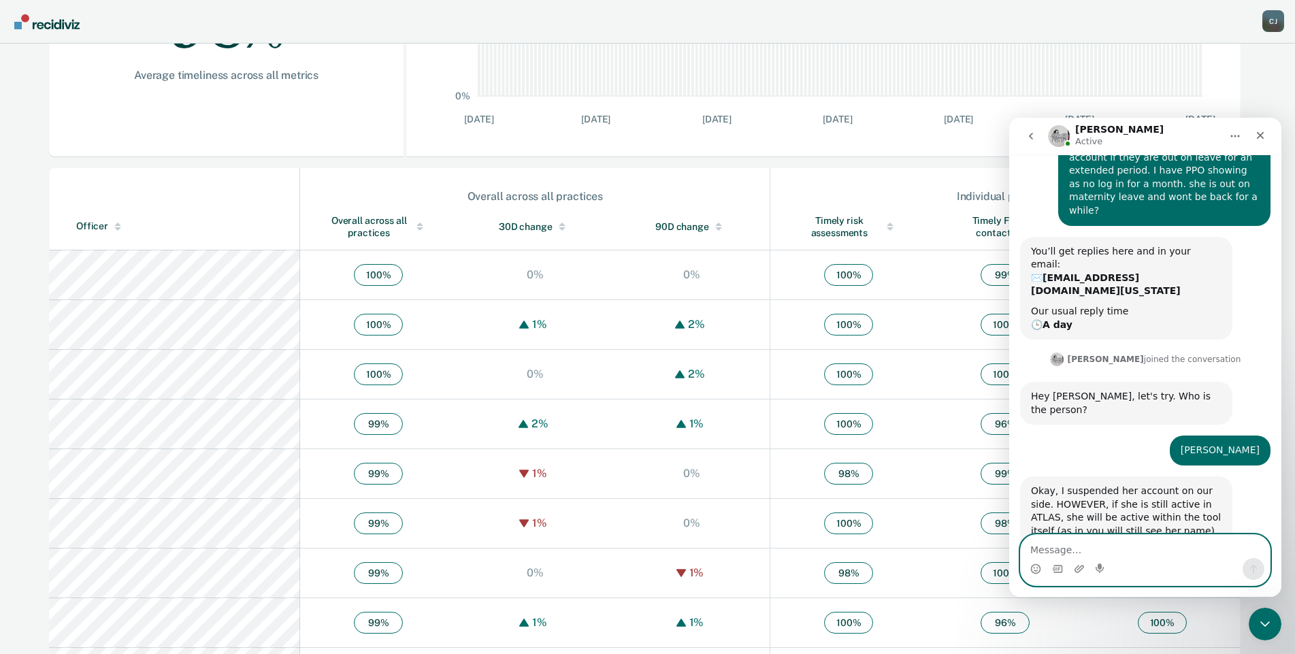
click at [1051, 540] on textarea "Message…" at bounding box center [1145, 546] width 249 height 23
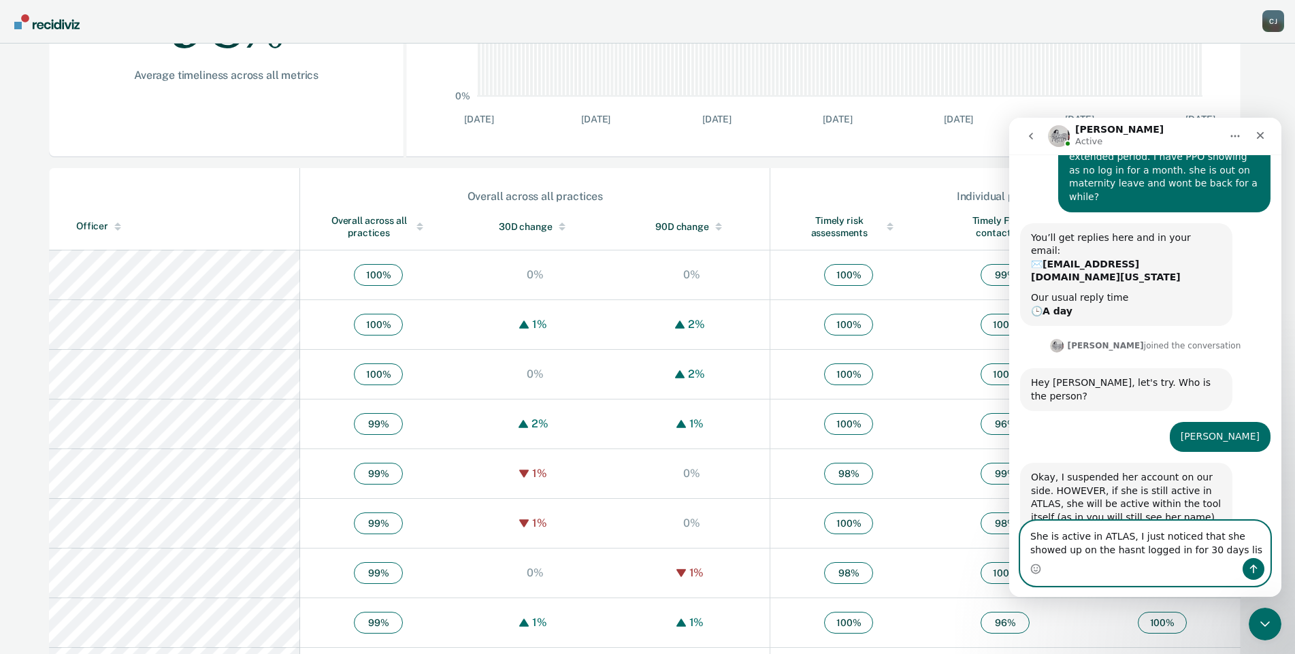
type textarea "She is active in ATLAS, I just noticed that she showed up on the hasnt logged i…"
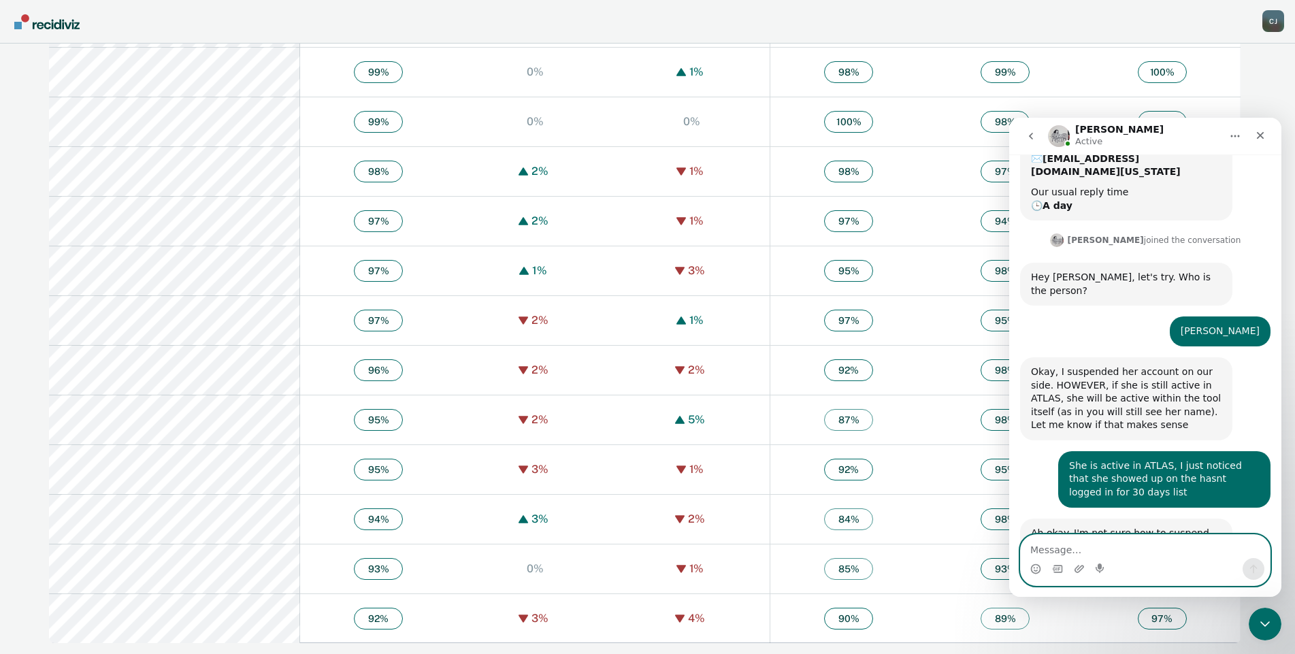
scroll to position [187, 0]
click at [1072, 550] on textarea "Message…" at bounding box center [1145, 546] width 249 height 23
